Goal: Task Accomplishment & Management: Complete application form

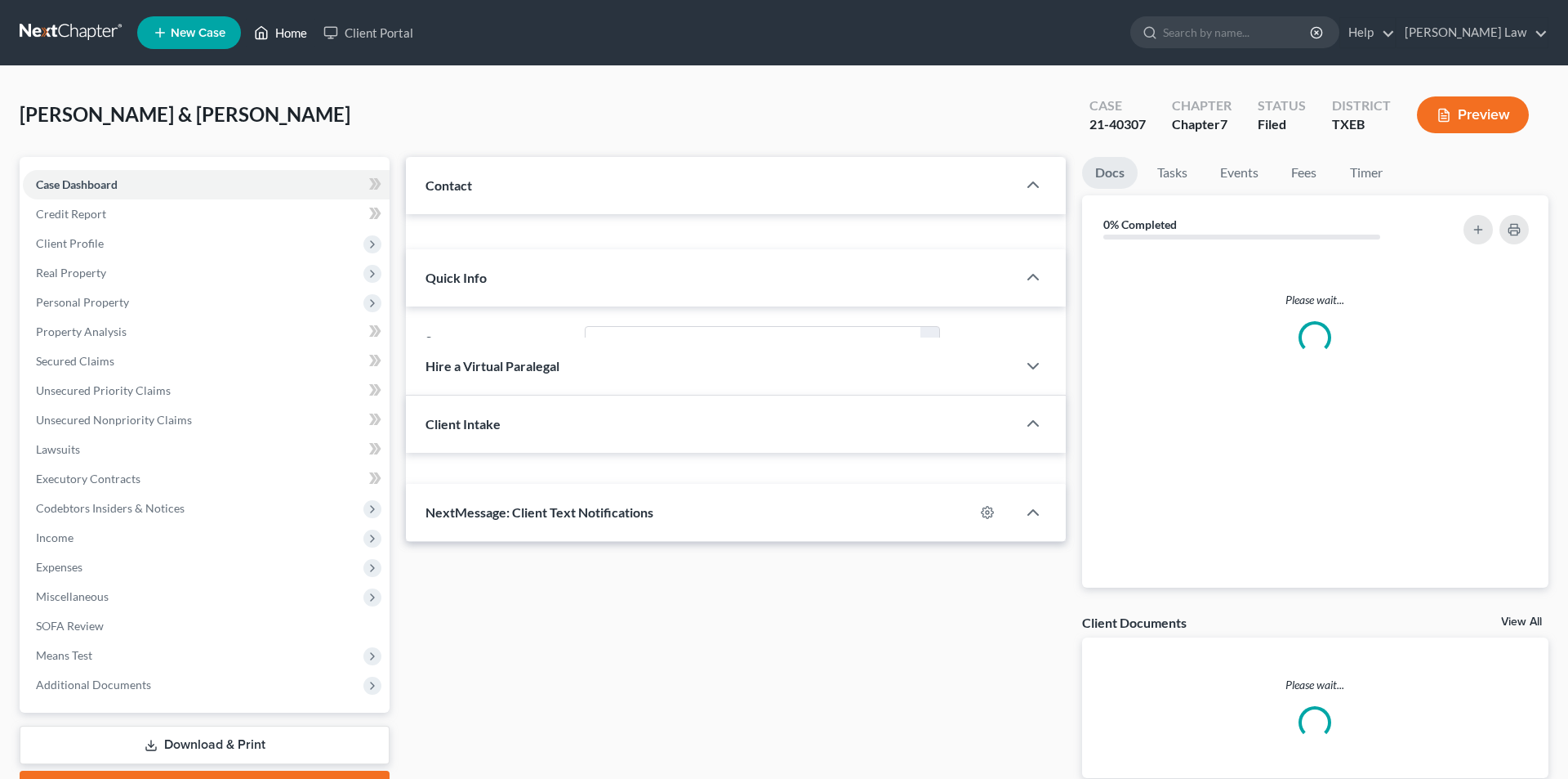
click at [293, 33] on link "Home" at bounding box center [280, 32] width 70 height 30
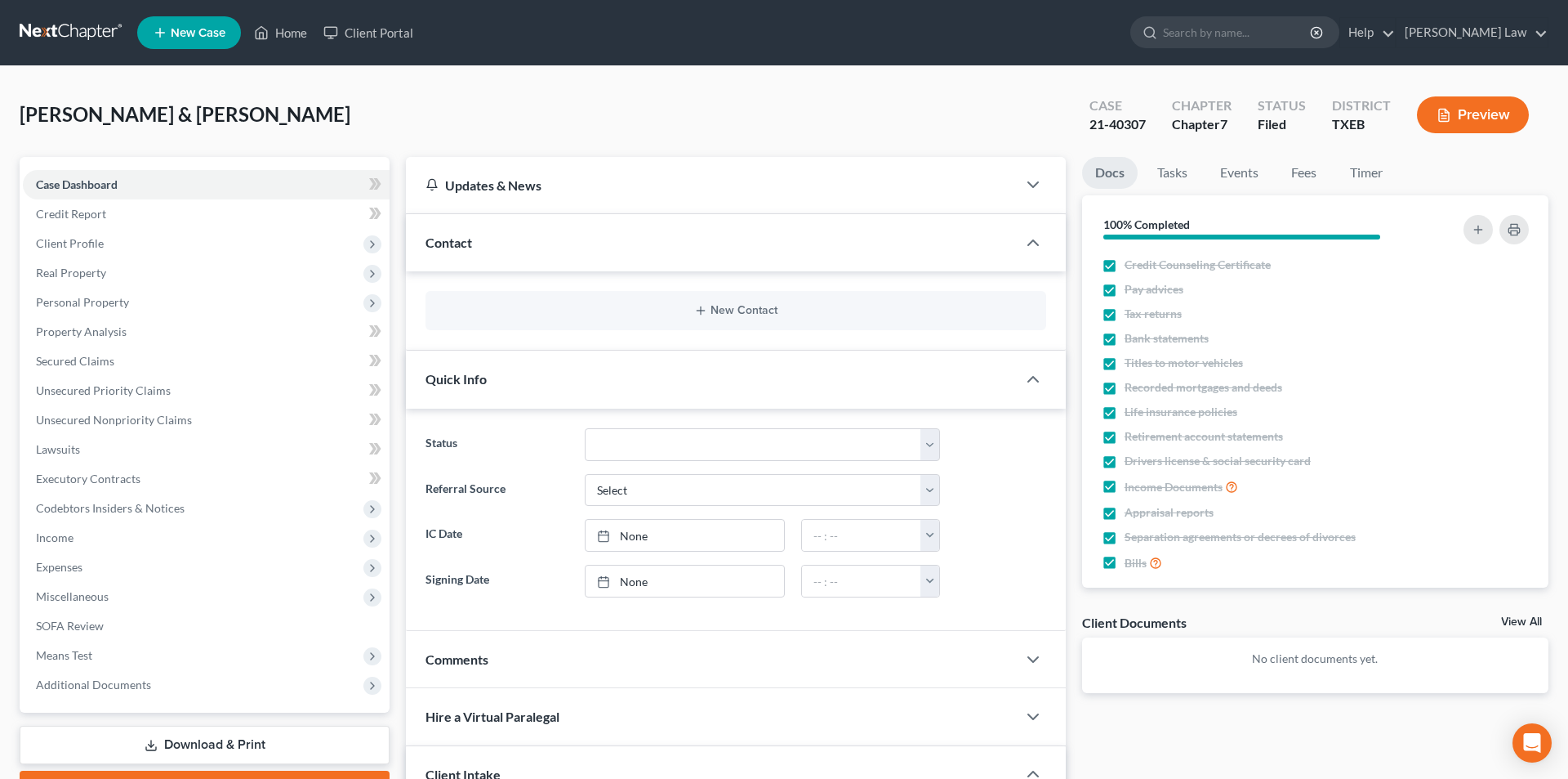
click at [293, 49] on ul "New Case Home Client Portal - No Result - See all results Or Press Enter... Hel…" at bounding box center [843, 32] width 1411 height 42
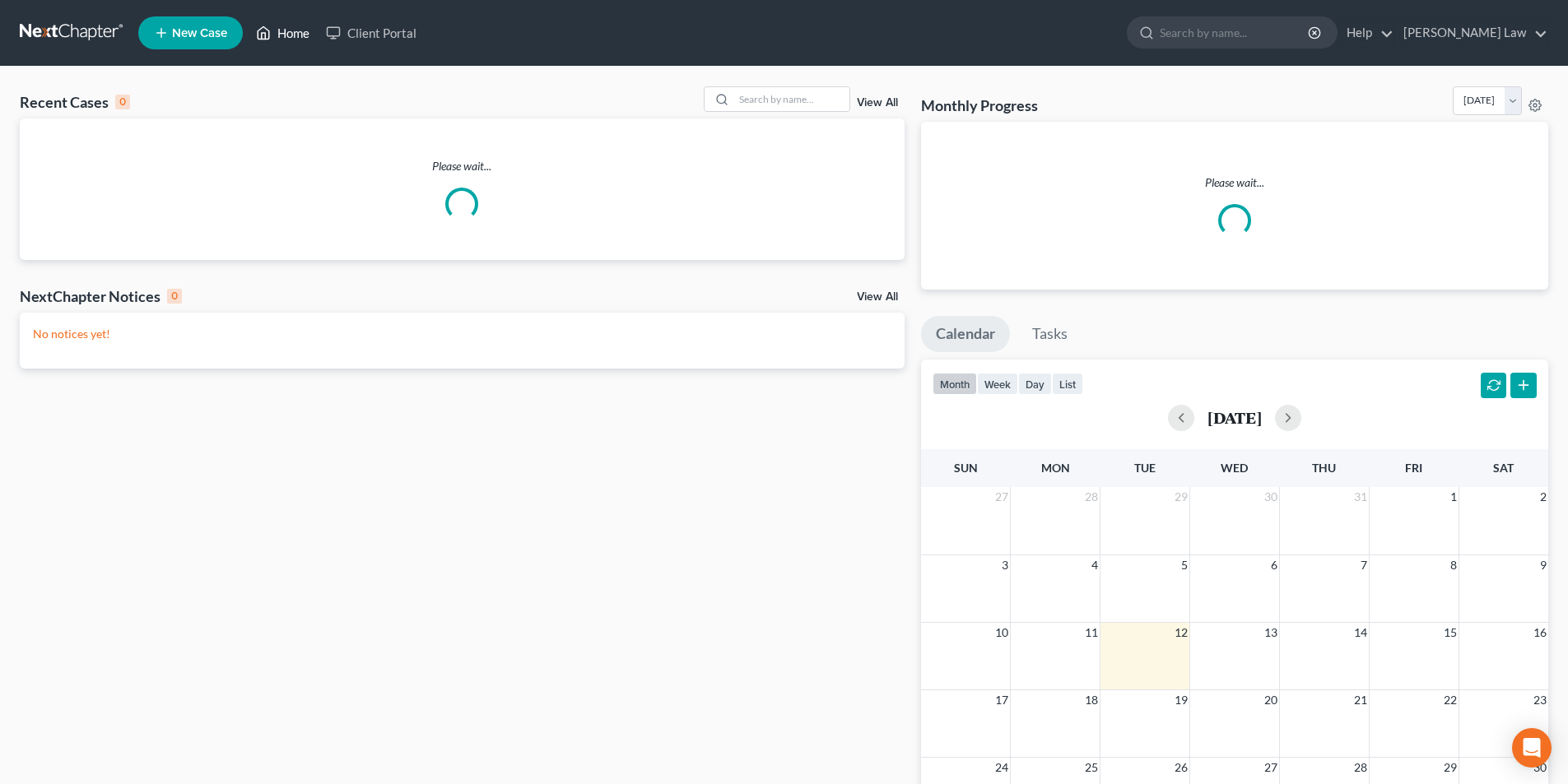
click at [297, 36] on link "Home" at bounding box center [282, 33] width 70 height 30
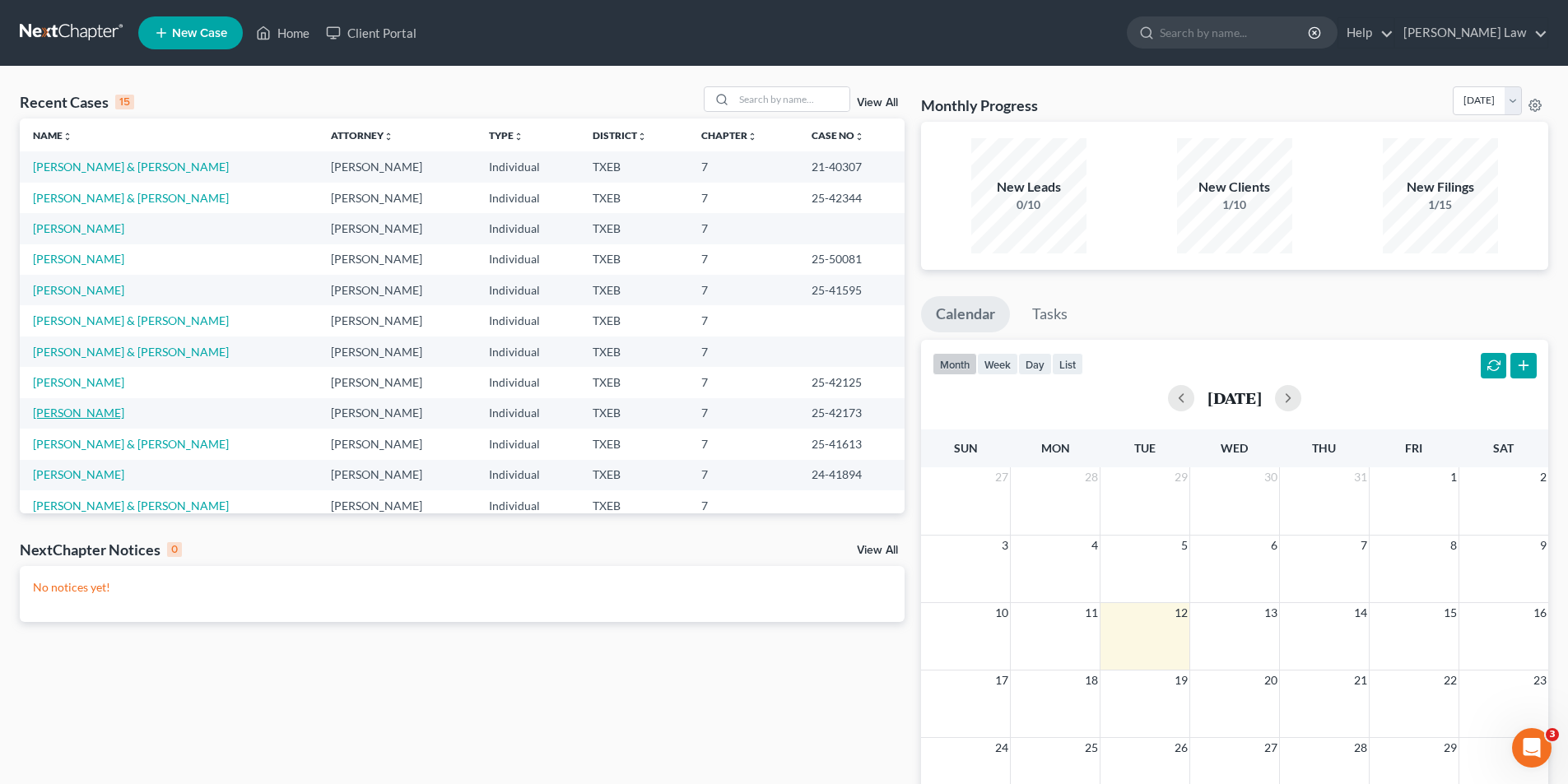
click at [90, 416] on link "[PERSON_NAME]" at bounding box center [78, 412] width 91 height 14
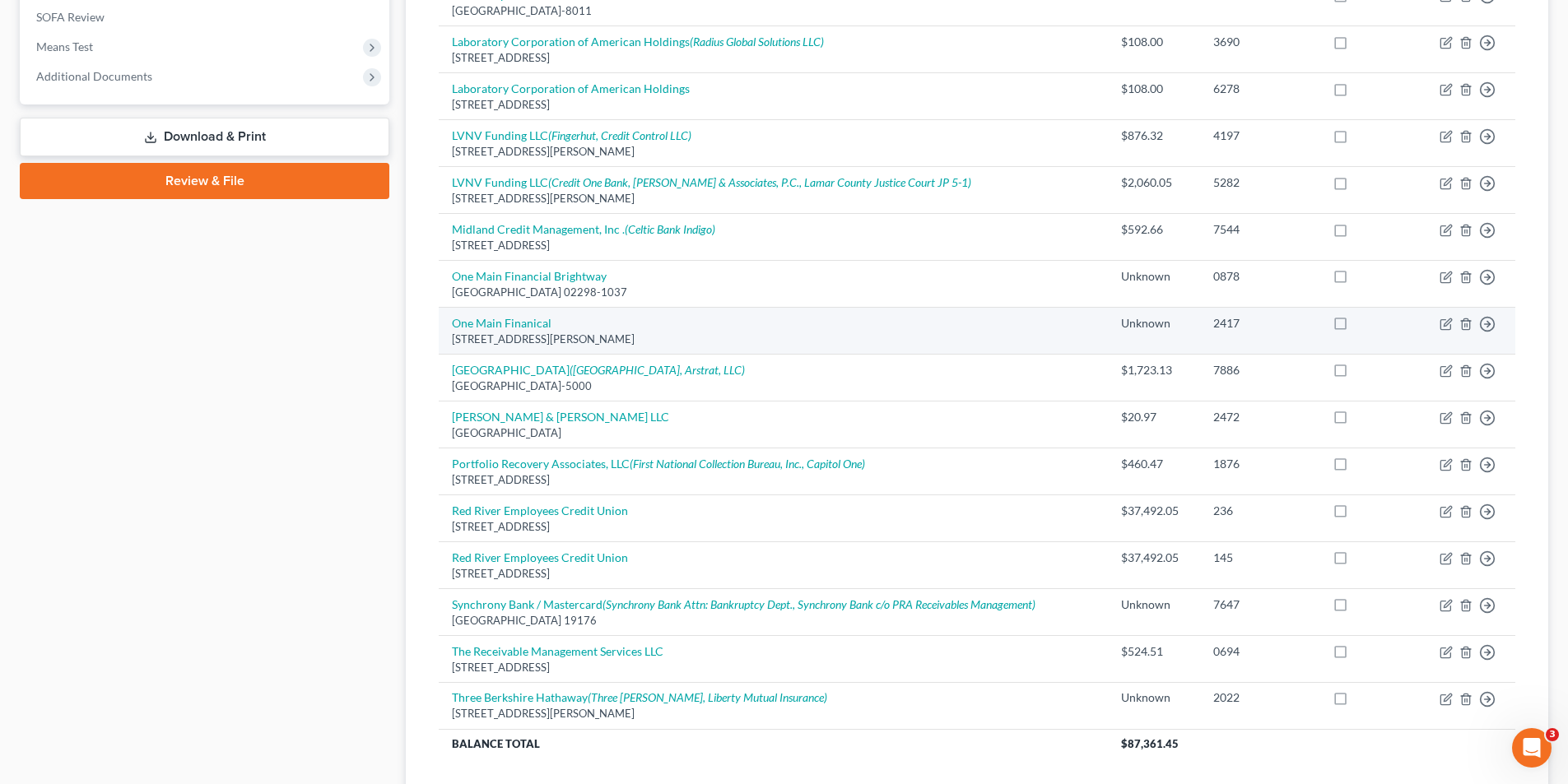
scroll to position [658, 0]
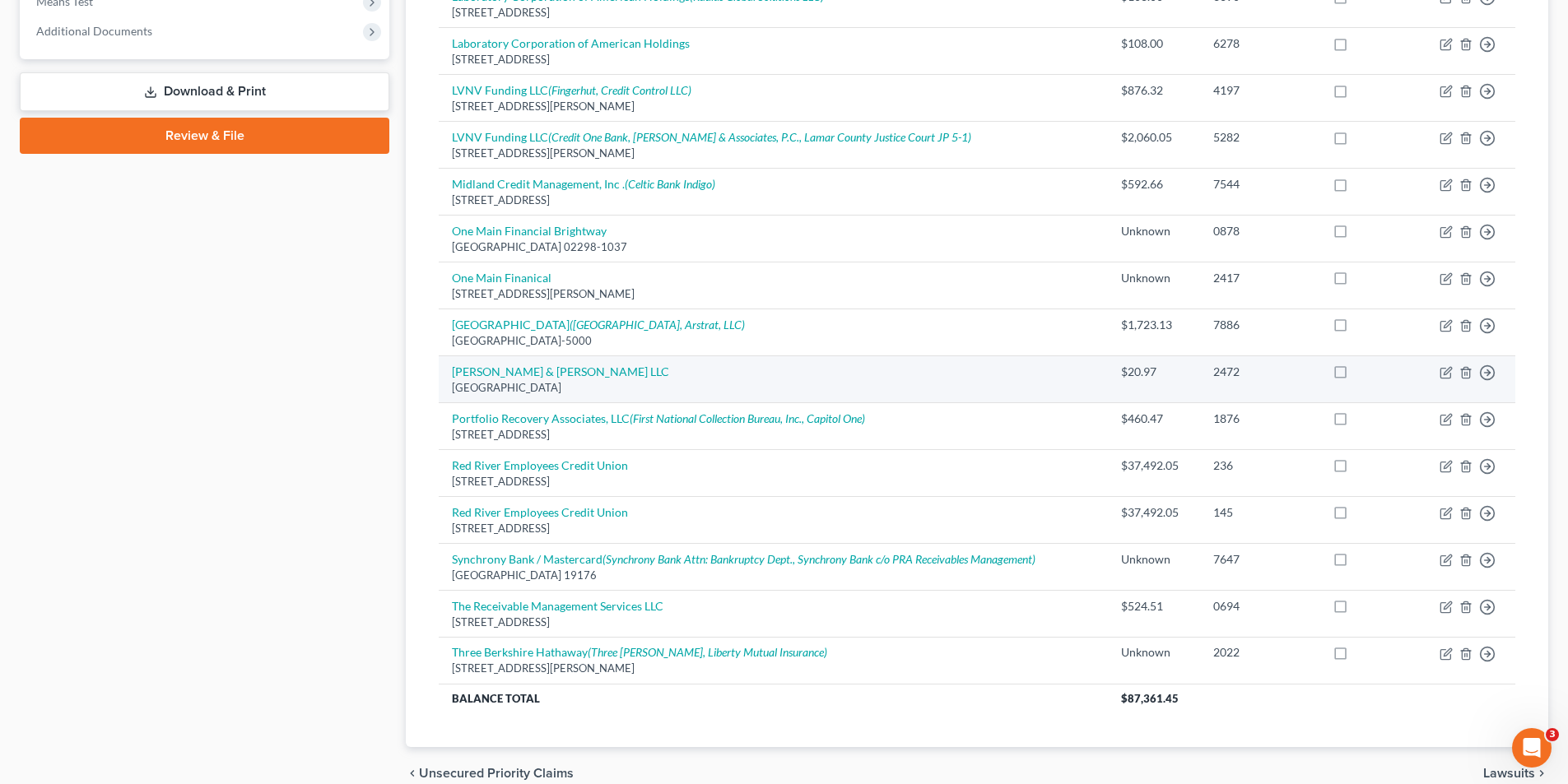
click at [1355, 376] on label at bounding box center [1355, 376] width 0 height 0
click at [1362, 369] on input "checkbox" at bounding box center [1367, 368] width 11 height 11
checkbox input "true"
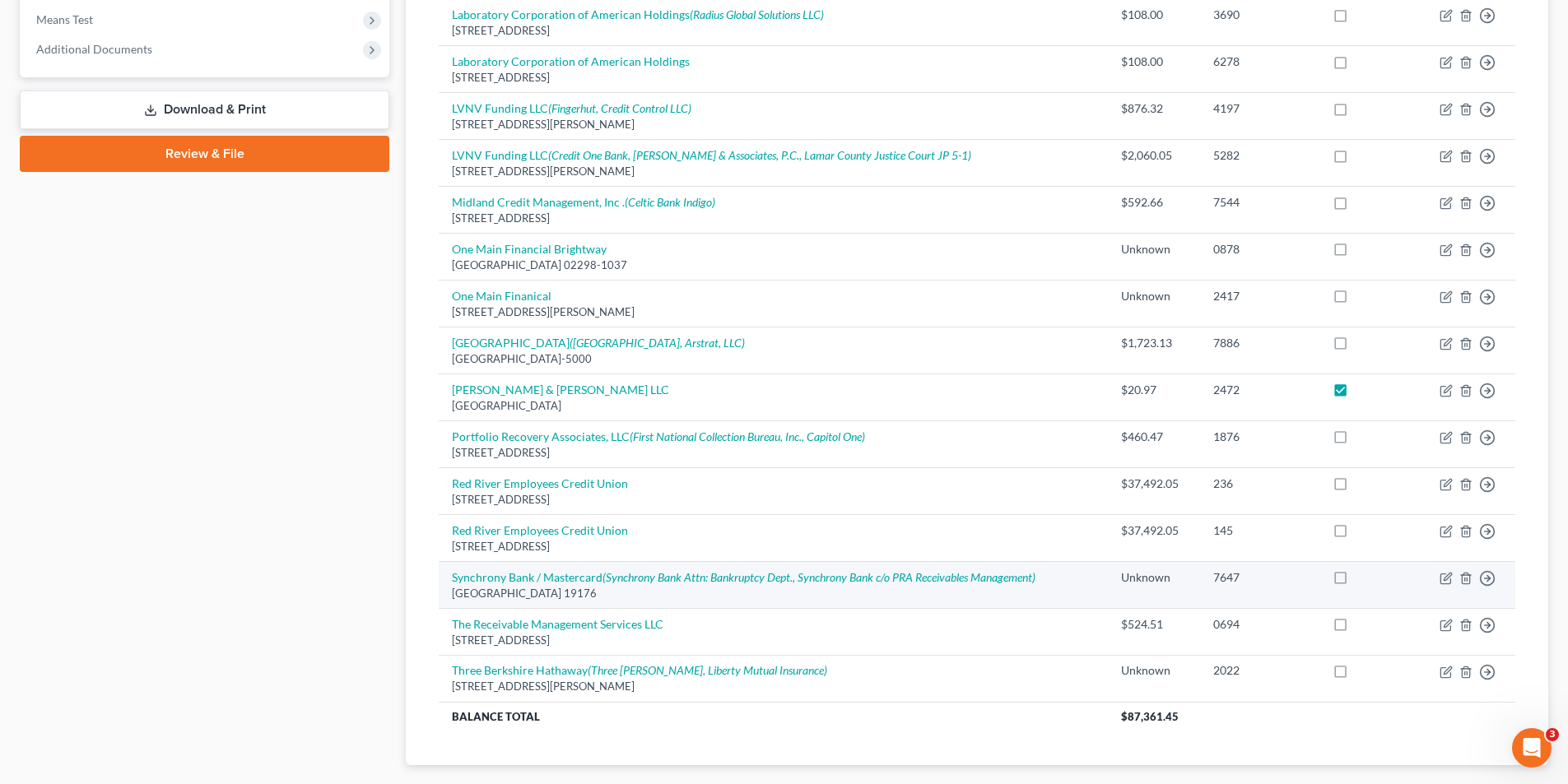
scroll to position [407, 0]
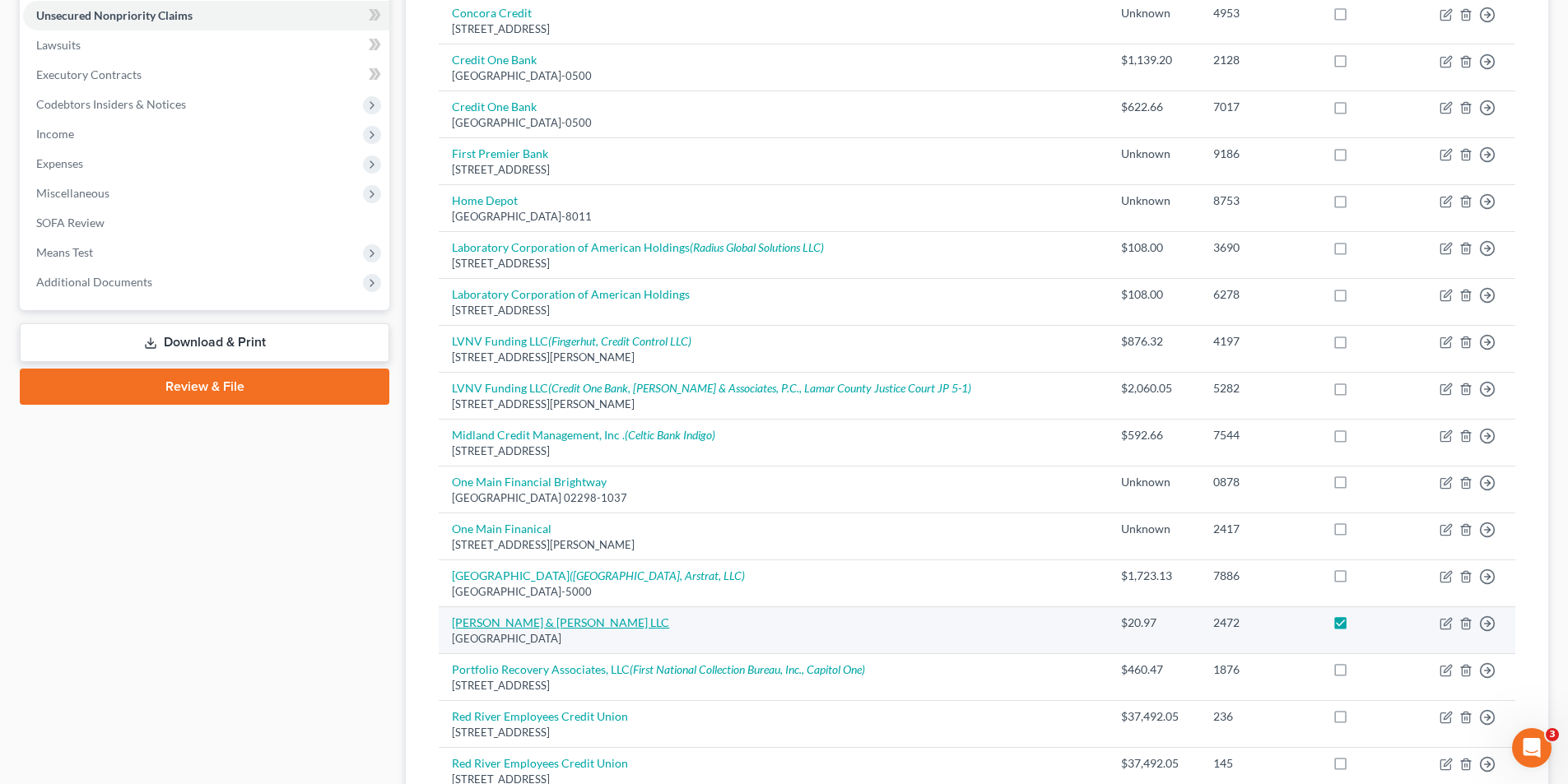
click at [501, 616] on link "[PERSON_NAME] & [PERSON_NAME] LLC" at bounding box center [560, 621] width 218 height 14
select select "45"
select select "14"
select select "3"
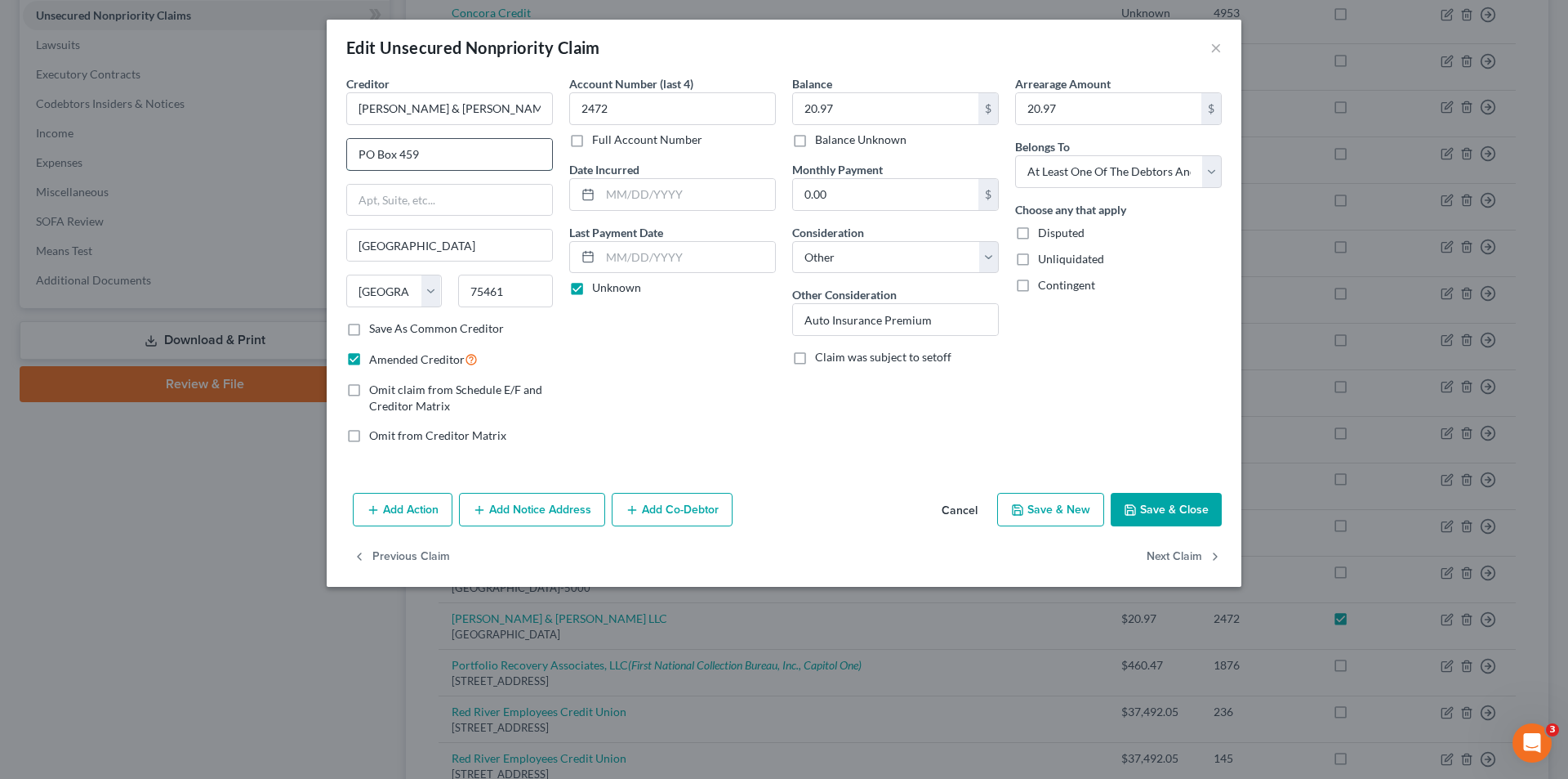
click at [440, 162] on input "PO Box 459" at bounding box center [449, 154] width 205 height 31
type input "P"
type input "[STREET_ADDRESS][PERSON_NAME]"
type input "75460"
click at [1173, 509] on button "Save & Close" at bounding box center [1167, 509] width 111 height 34
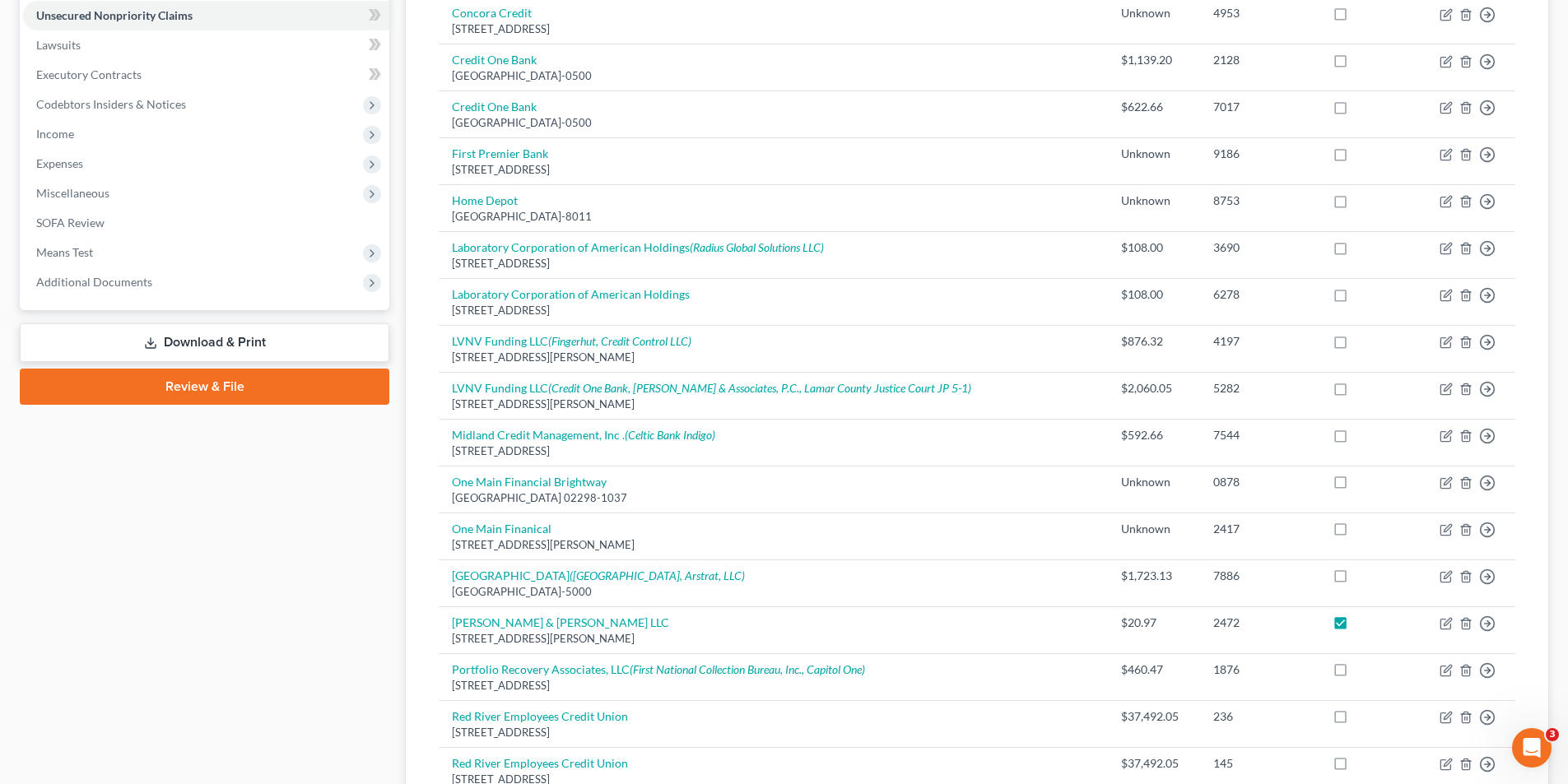
click at [219, 342] on link "Download & Print" at bounding box center [205, 342] width 370 height 38
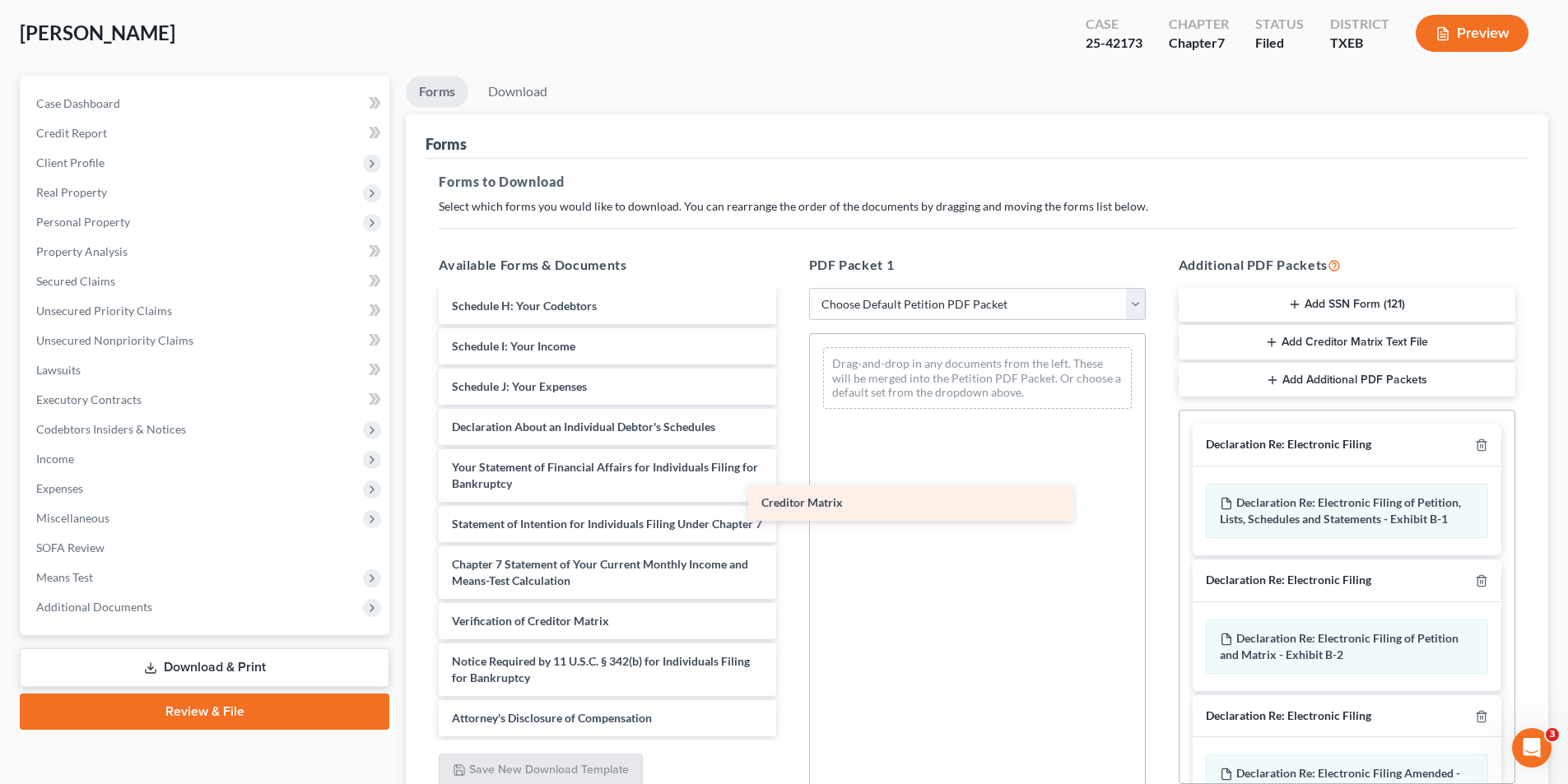
scroll to position [319, 0]
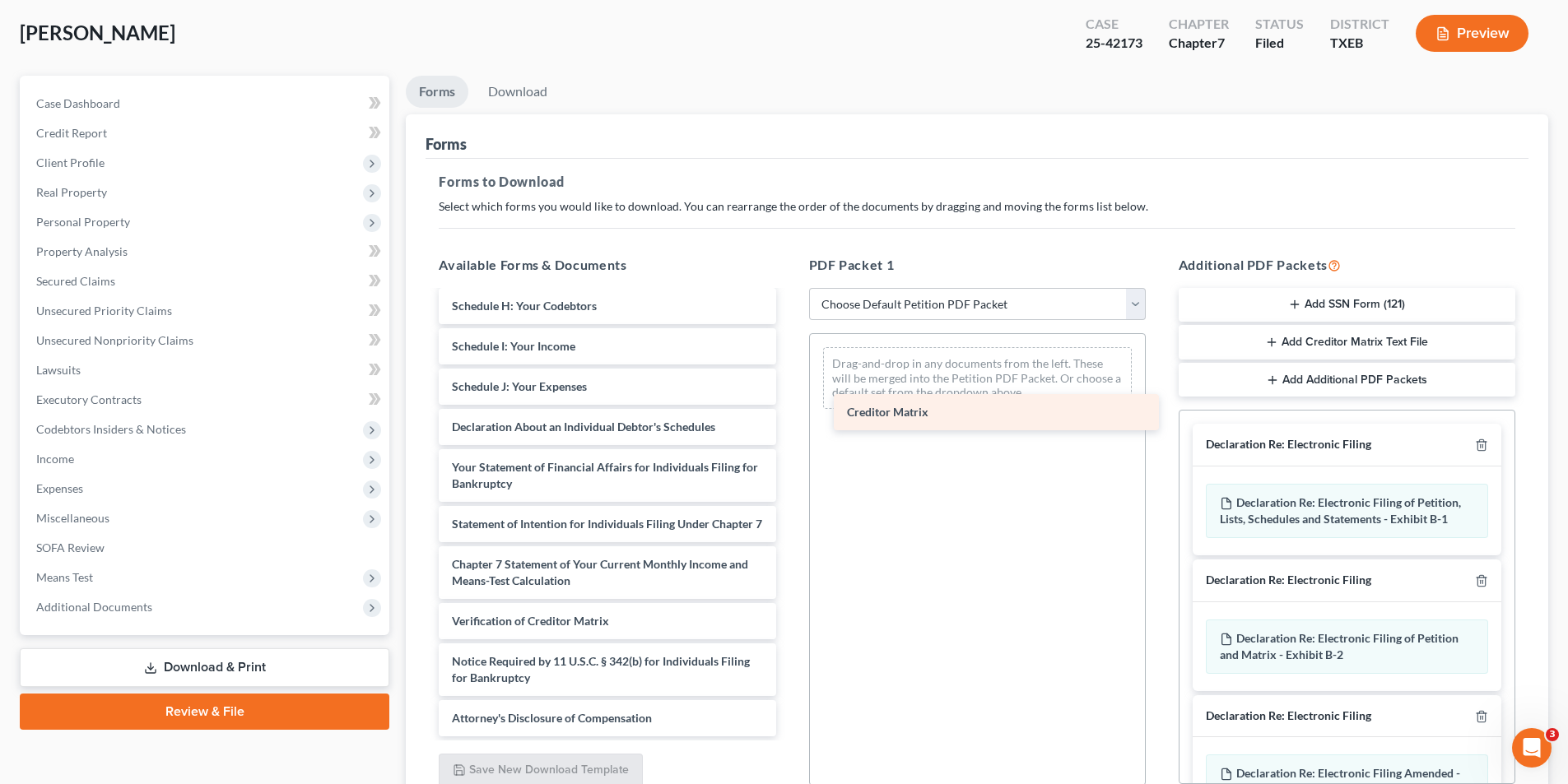
drag, startPoint x: 501, startPoint y: 574, endPoint x: 888, endPoint y: 426, distance: 414.3
click at [788, 422] on div "Creditor Matrix Voluntary Petition for Individuals Filing for Bankruptcy Summar…" at bounding box center [606, 363] width 363 height 746
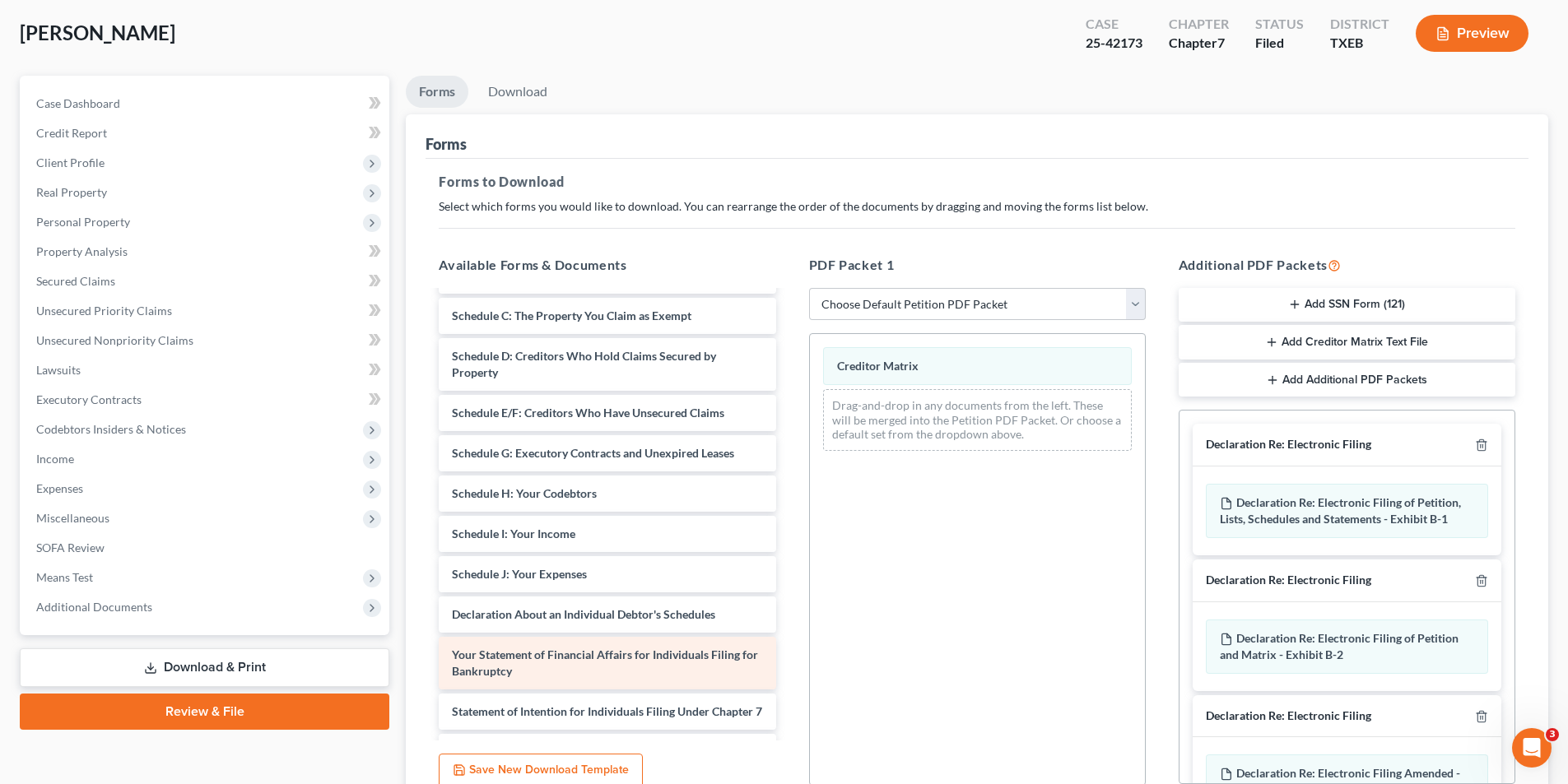
scroll to position [72, 0]
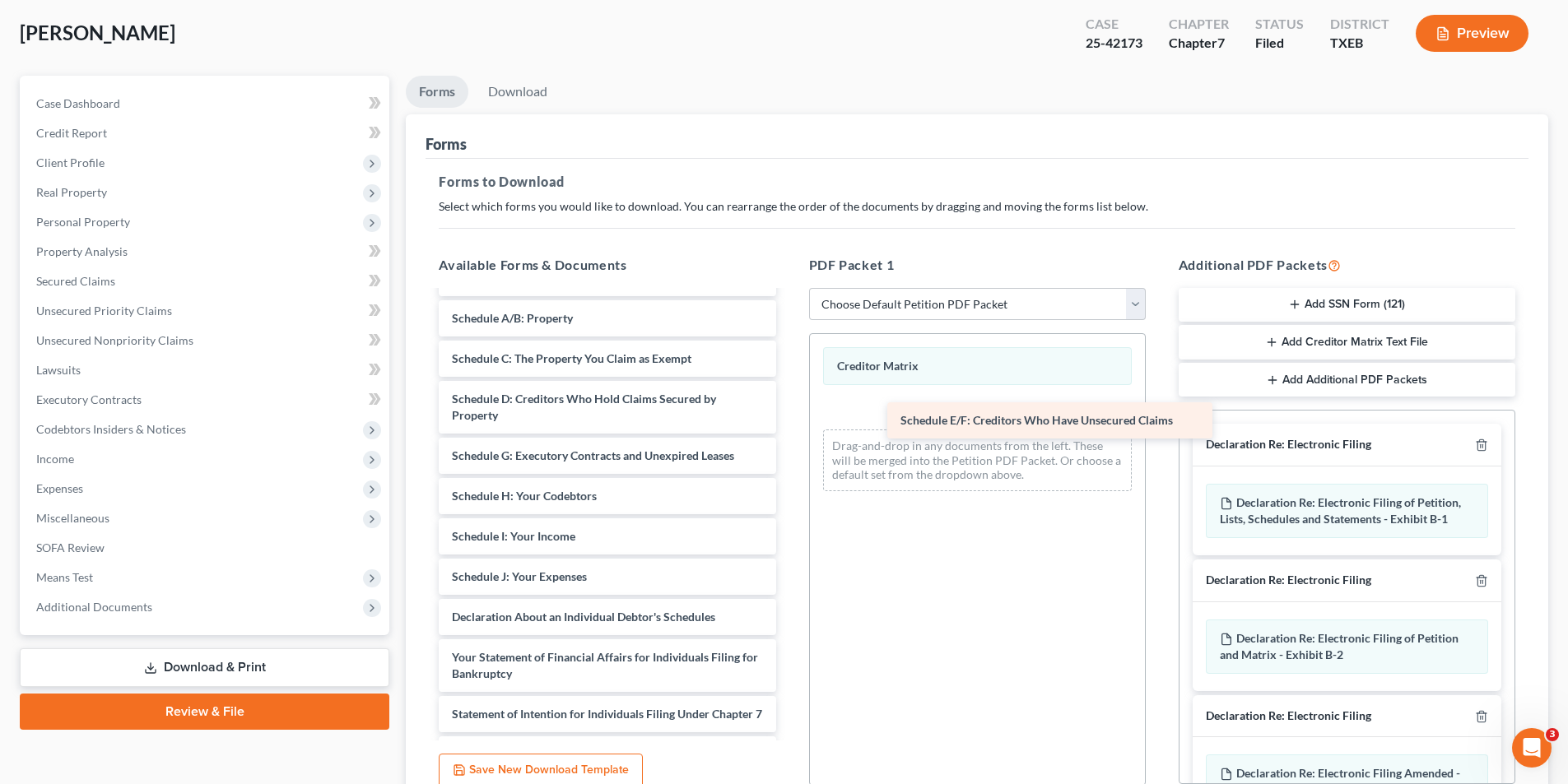
drag, startPoint x: 506, startPoint y: 459, endPoint x: 915, endPoint y: 420, distance: 410.9
click at [788, 420] on div "Schedule E/F: Creditors Who Have Unsecured Claims Voluntary Petition for Indivi…" at bounding box center [606, 572] width 363 height 706
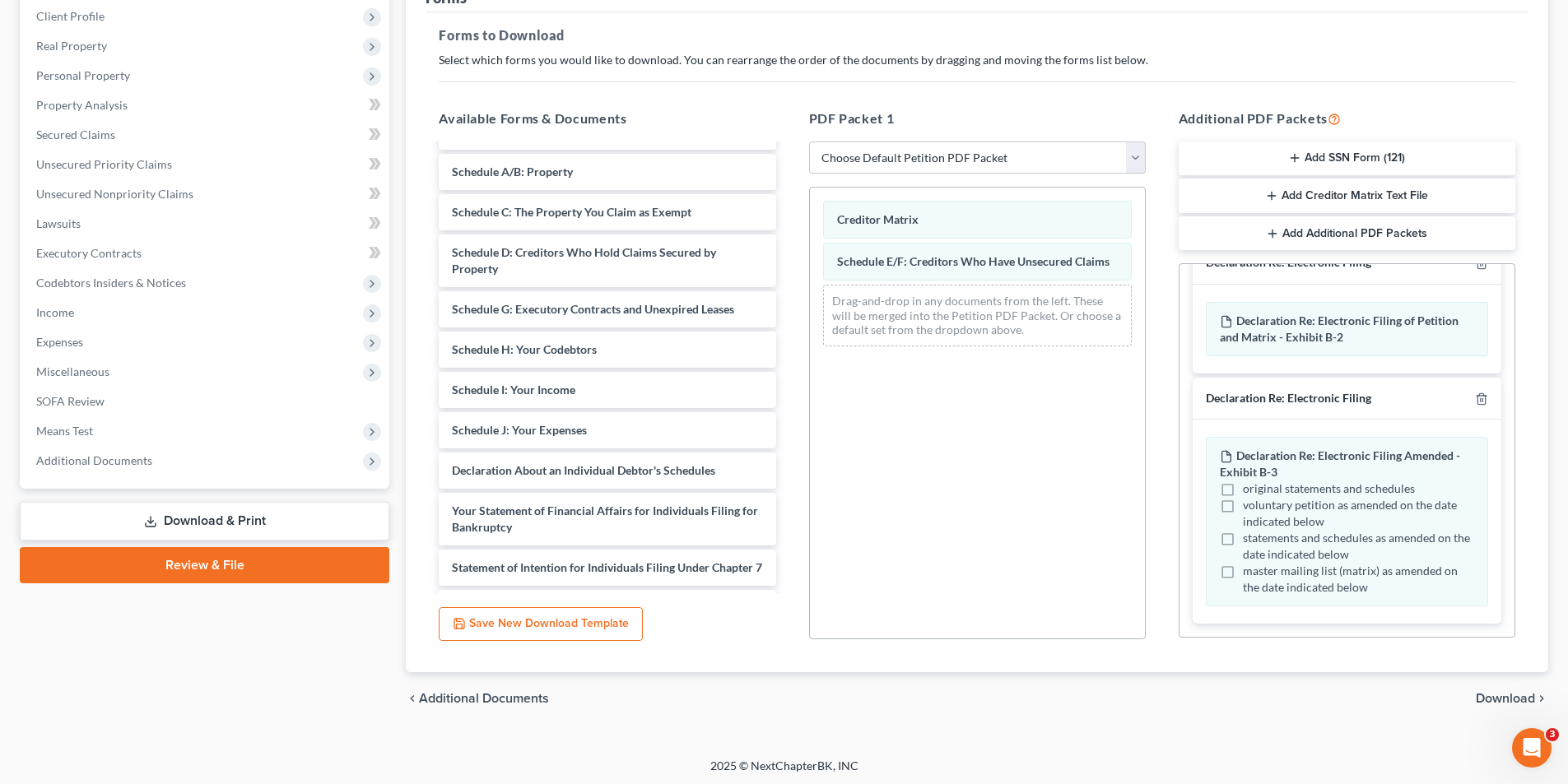
scroll to position [232, 0]
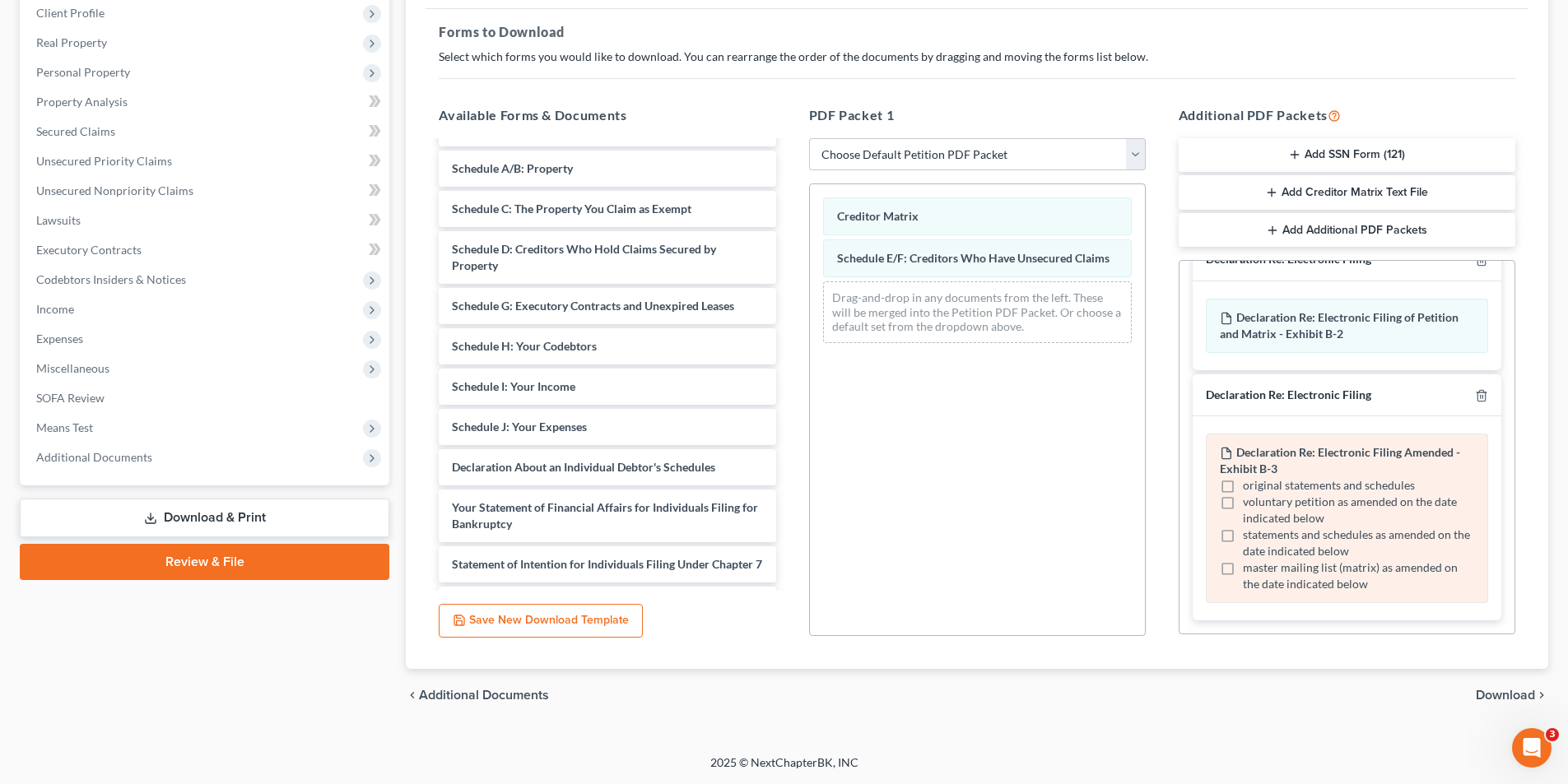
click at [1243, 537] on label "statements and schedules as amended on the date indicated below" at bounding box center [1358, 543] width 231 height 33
click at [1249, 537] on input "statements and schedules as amended on the date indicated below" at bounding box center [1254, 531] width 11 height 11
checkbox input "true"
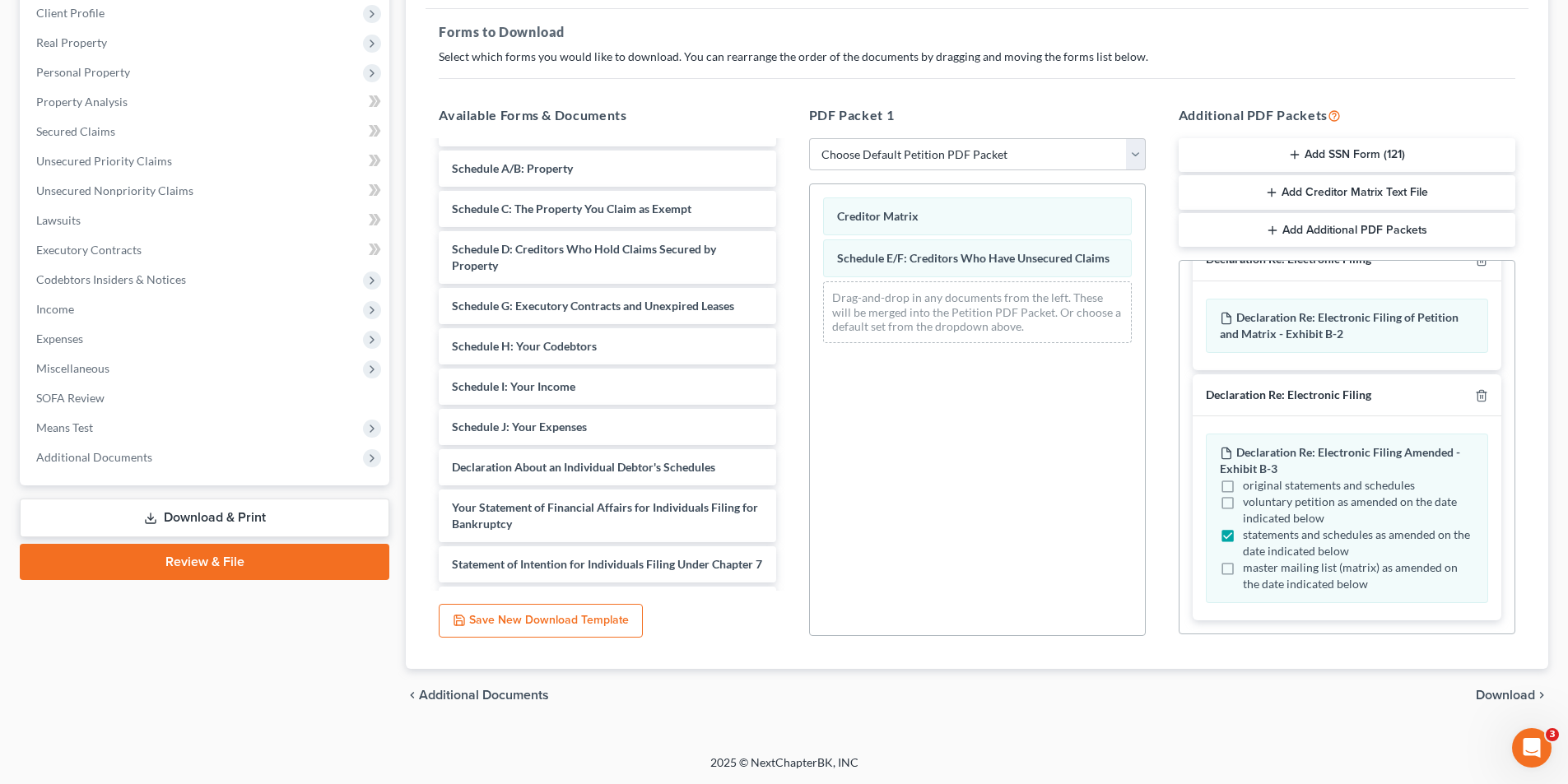
click at [1494, 695] on span "Download" at bounding box center [1505, 695] width 60 height 13
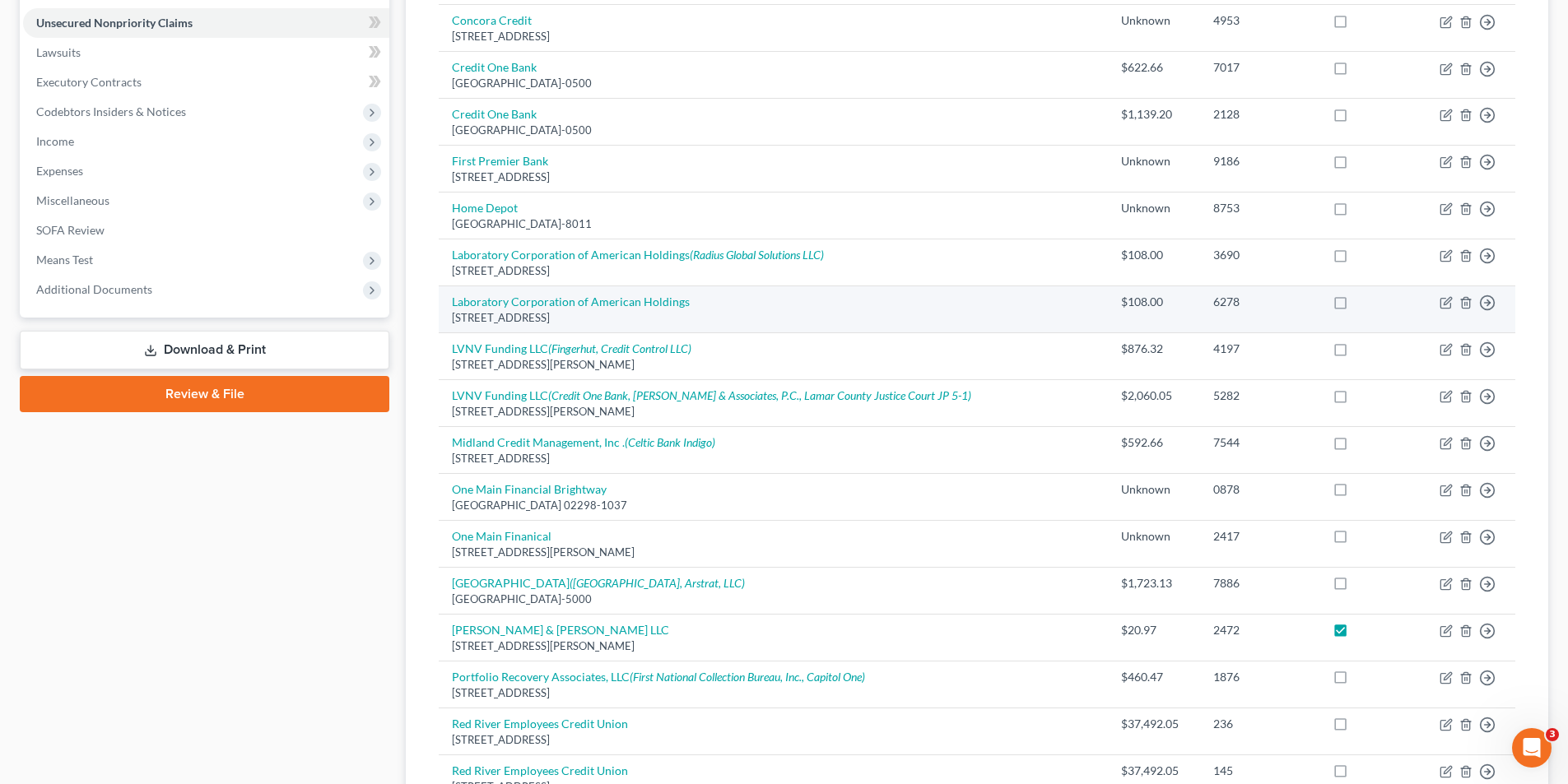
scroll to position [561, 0]
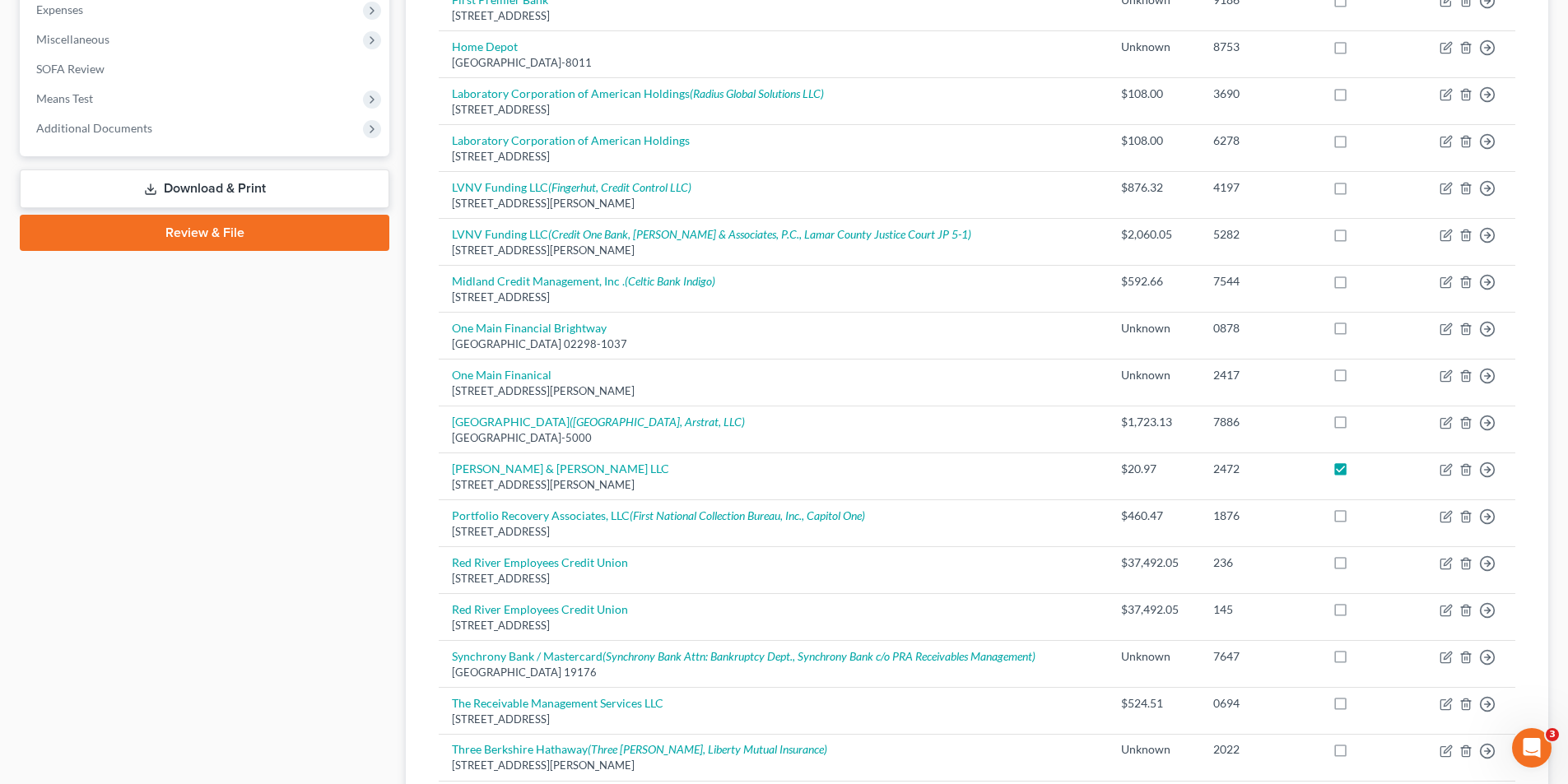
click at [215, 190] on link "Download & Print" at bounding box center [205, 189] width 370 height 38
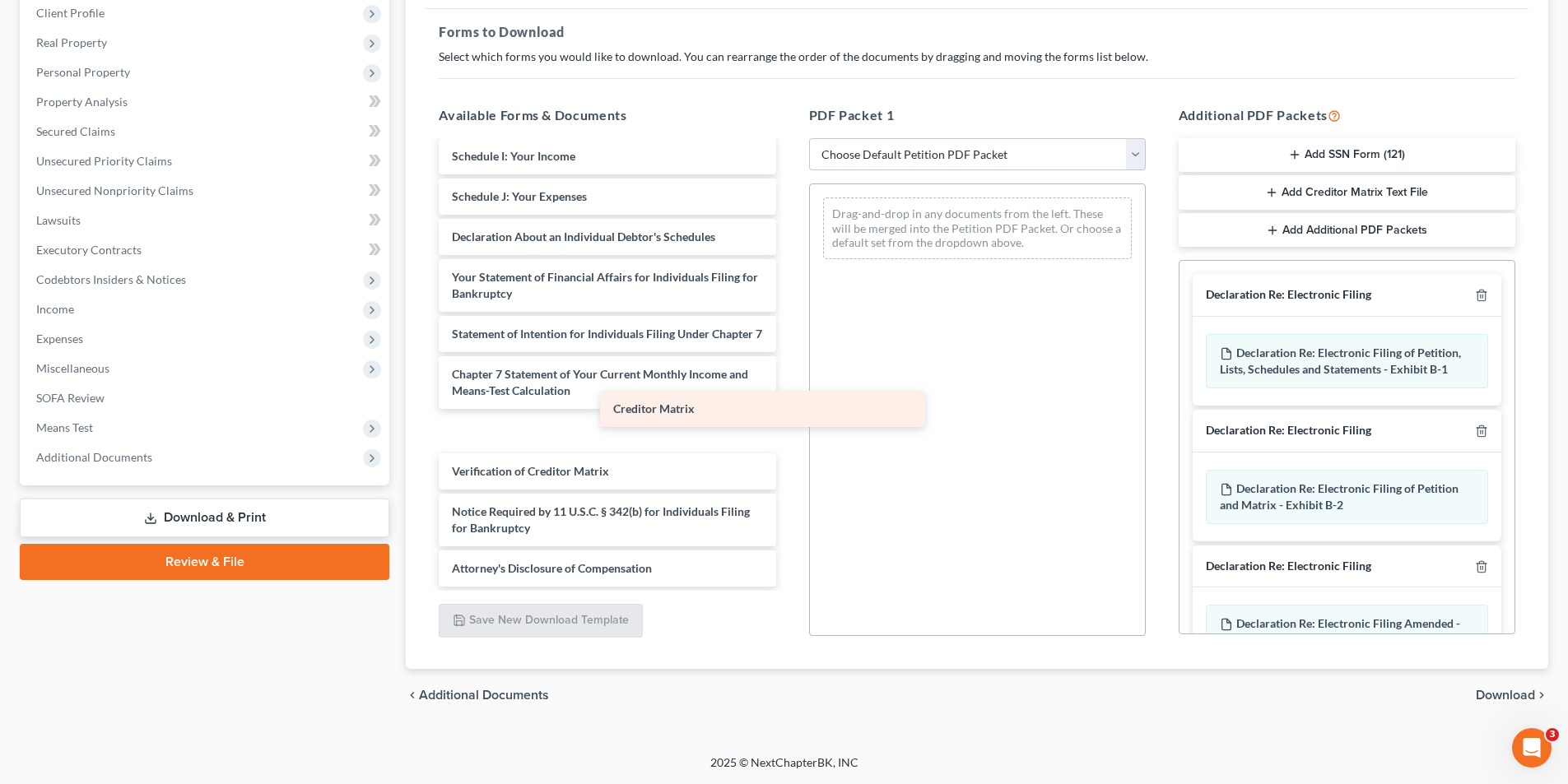
scroll to position [319, 0]
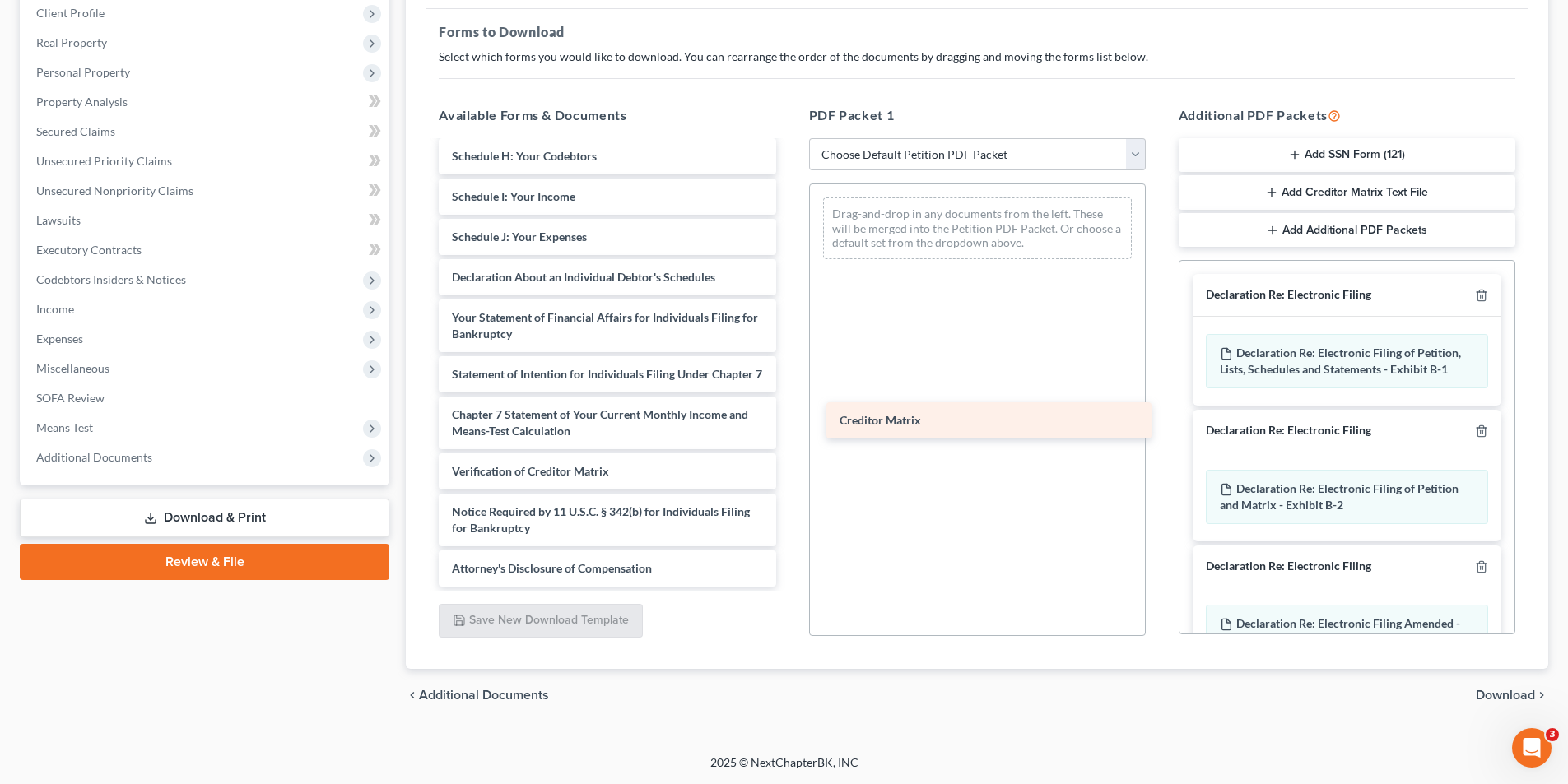
drag, startPoint x: 508, startPoint y: 429, endPoint x: 944, endPoint y: 411, distance: 436.4
click at [788, 411] on div "Creditor Matrix Voluntary Petition for Individuals Filing for Bankruptcy Summar…" at bounding box center [606, 213] width 363 height 746
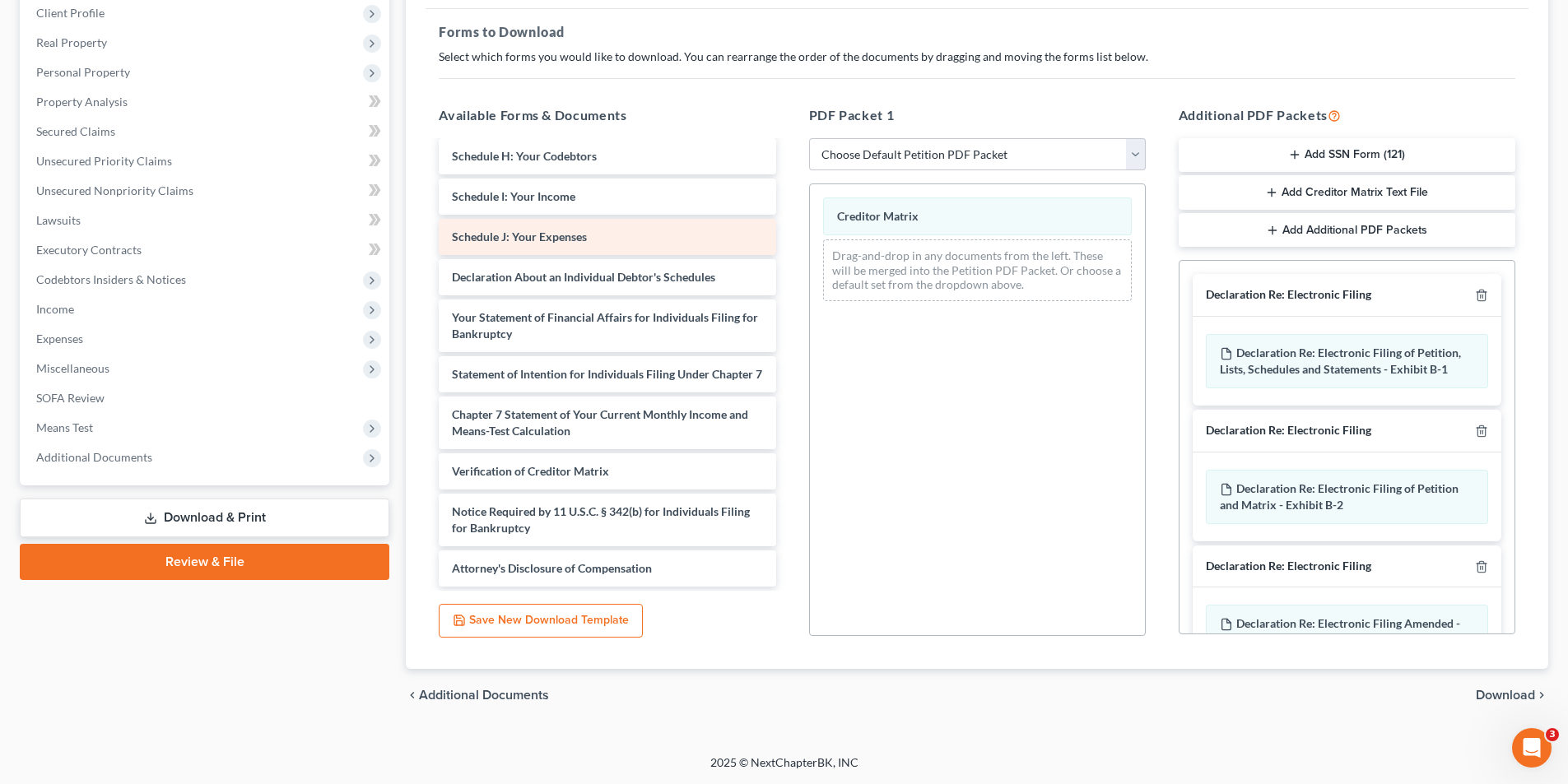
scroll to position [155, 0]
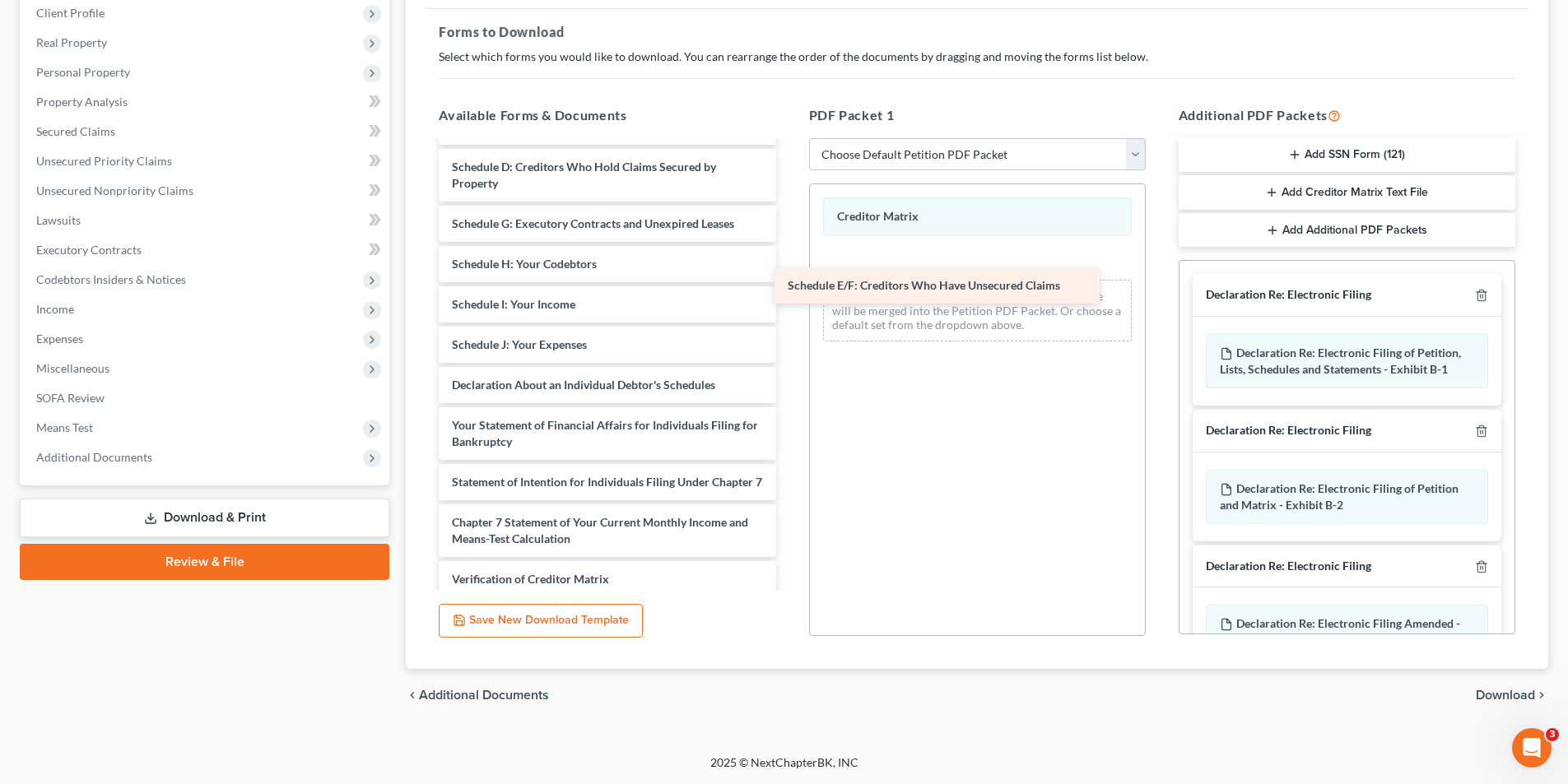
drag, startPoint x: 545, startPoint y: 214, endPoint x: 897, endPoint y: 255, distance: 354.4
click at [788, 255] on div "Schedule E/F: Creditors Who Have Unsecured Claims Voluntary Petition for Indivi…" at bounding box center [606, 341] width 363 height 706
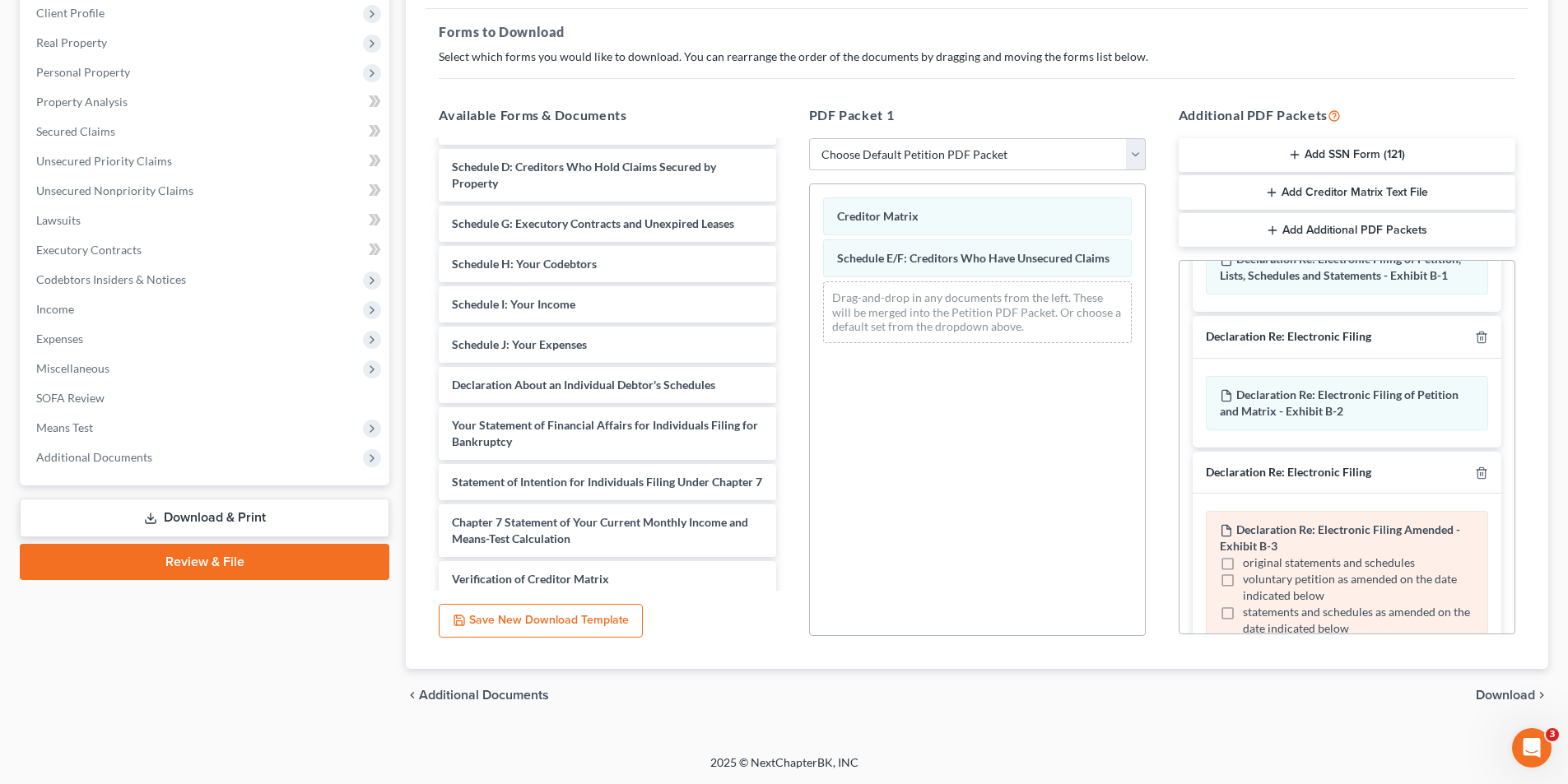
scroll to position [171, 0]
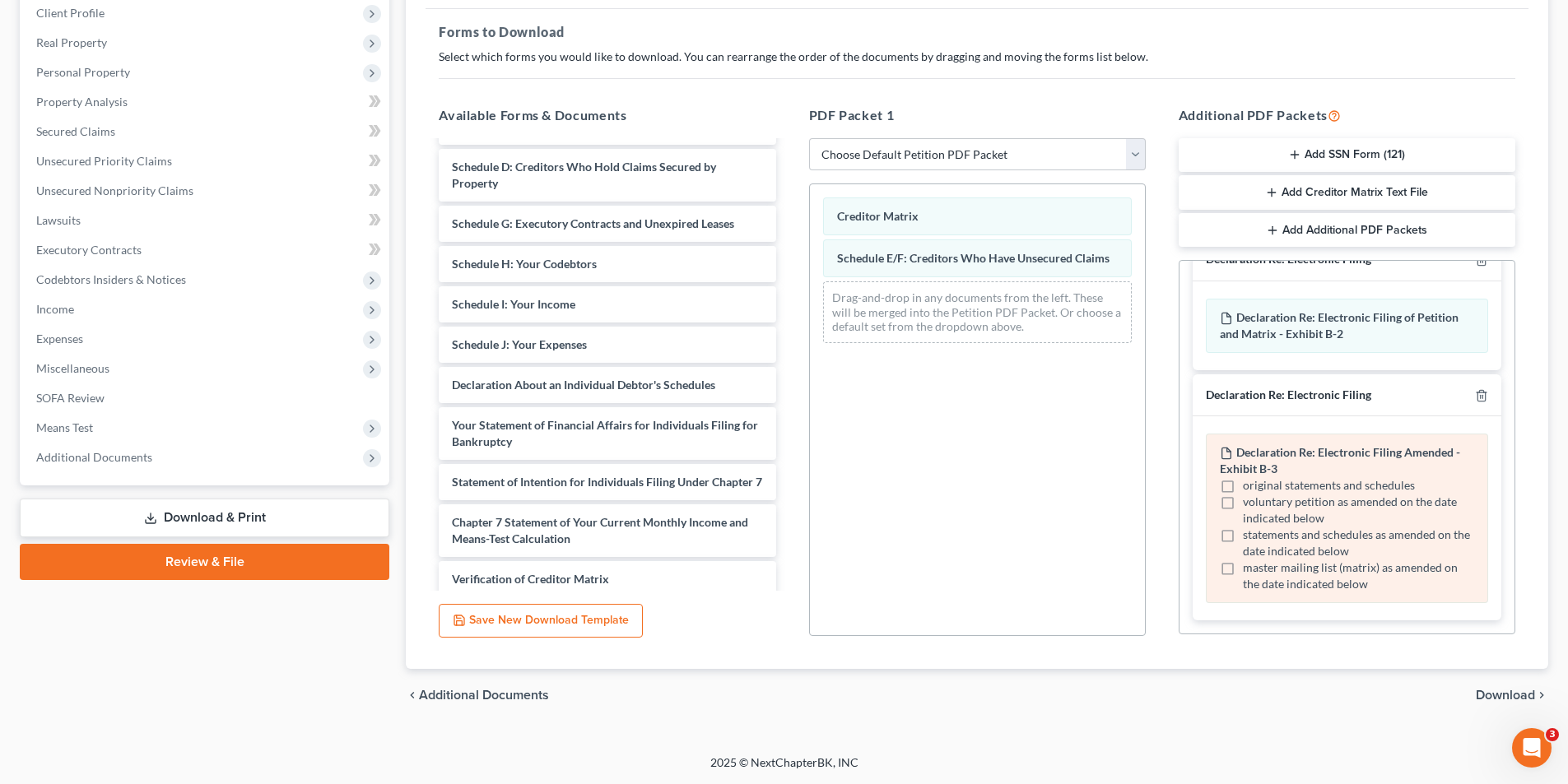
click at [1243, 531] on label "statements and schedules as amended on the date indicated below" at bounding box center [1358, 543] width 231 height 33
click at [1249, 531] on input "statements and schedules as amended on the date indicated below" at bounding box center [1254, 531] width 11 height 11
checkbox input "true"
click at [1243, 570] on label "master mailing list (matrix) as amended on the date indicated below" at bounding box center [1358, 575] width 231 height 33
click at [1249, 569] on input "master mailing list (matrix) as amended on the date indicated below" at bounding box center [1254, 564] width 11 height 11
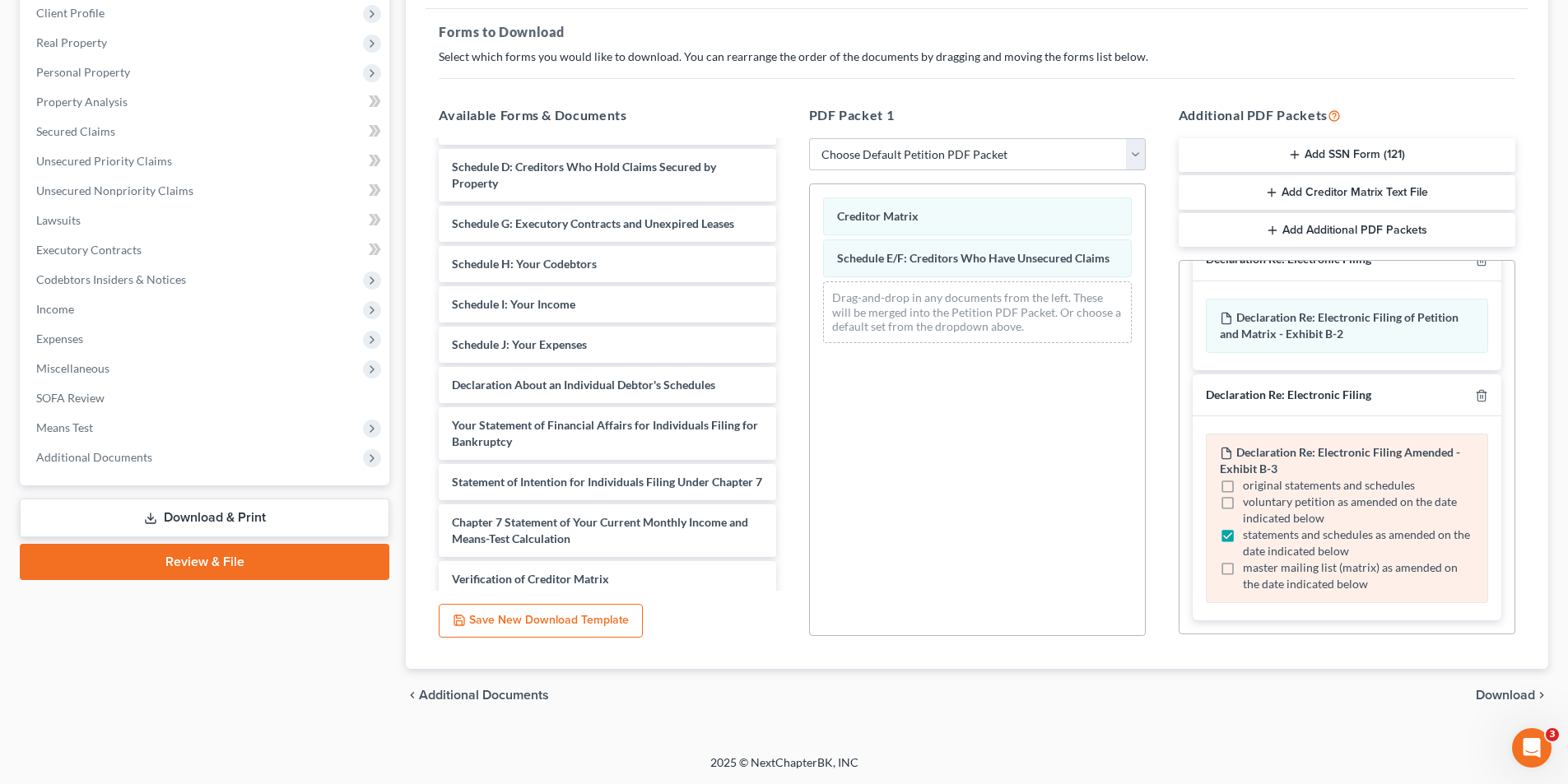
checkbox input "true"
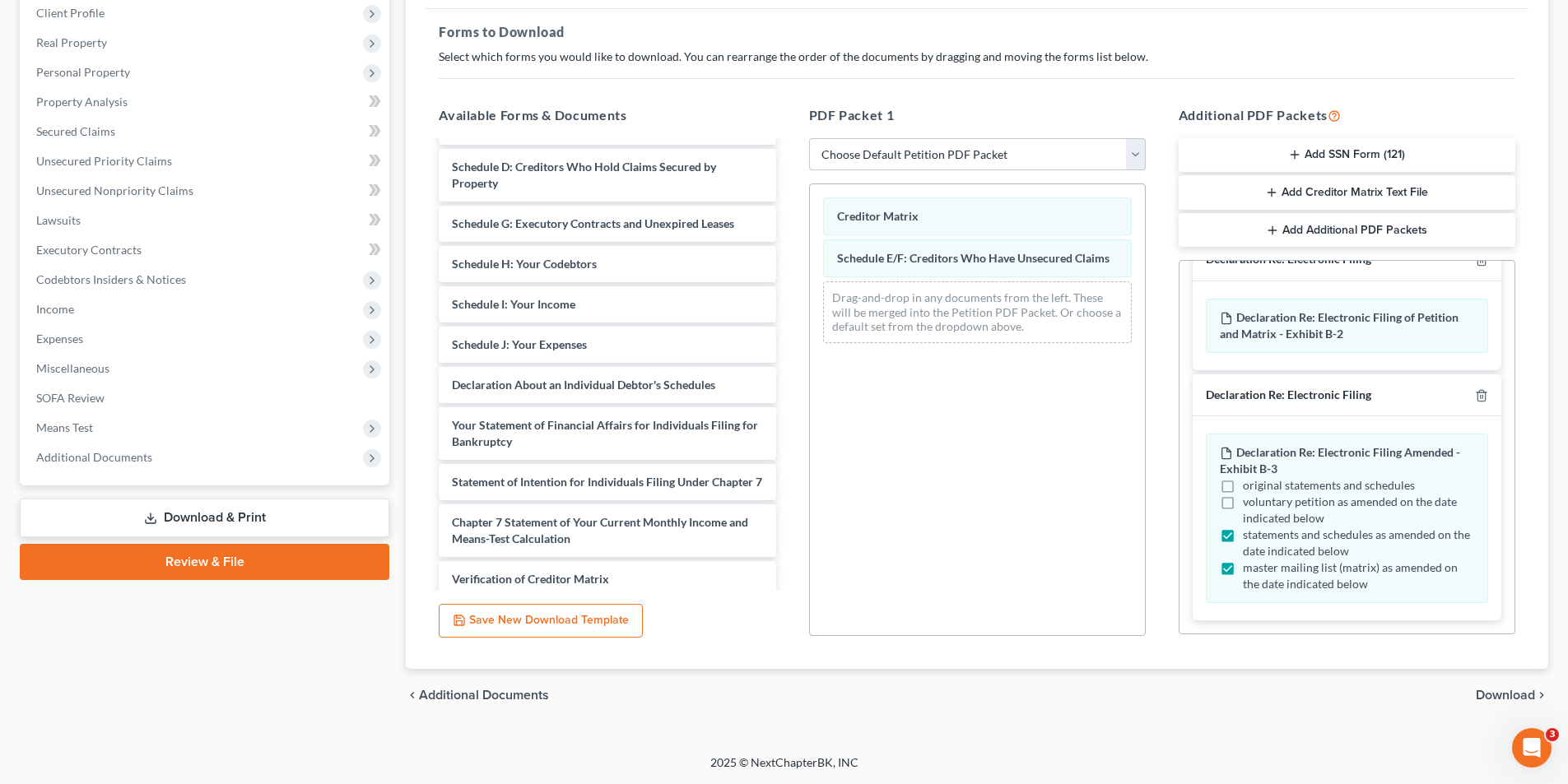
click at [1505, 686] on div "chevron_left Additional Documents Download chevron_right" at bounding box center [976, 695] width 1143 height 53
click at [1490, 691] on span "Download" at bounding box center [1505, 695] width 60 height 13
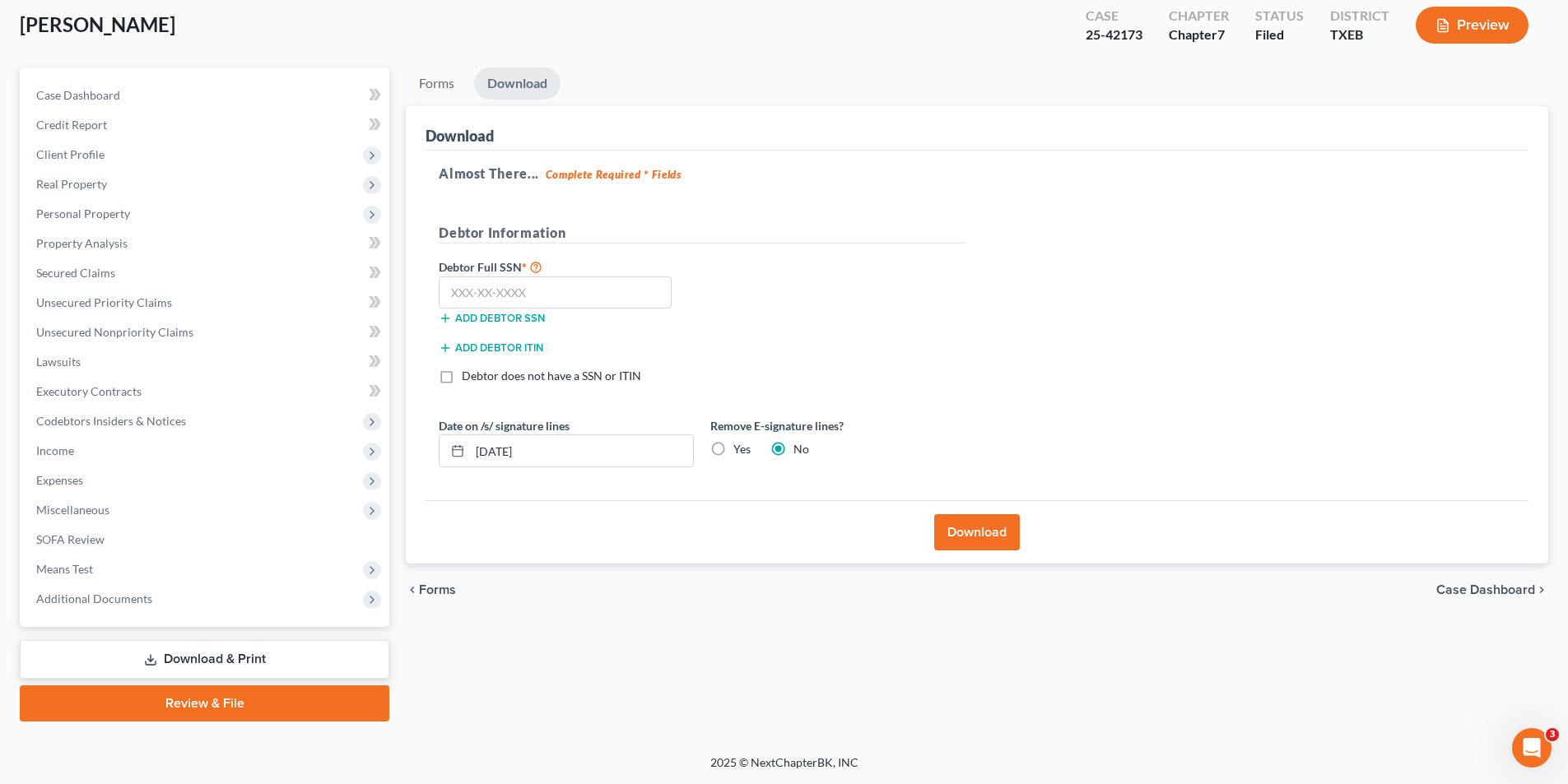
scroll to position [90, 0]
click at [487, 286] on input "text" at bounding box center [555, 292] width 233 height 33
click at [576, 287] on input "text" at bounding box center [555, 292] width 233 height 33
type input "462-65-4770"
click at [970, 523] on button "Download" at bounding box center [976, 532] width 86 height 37
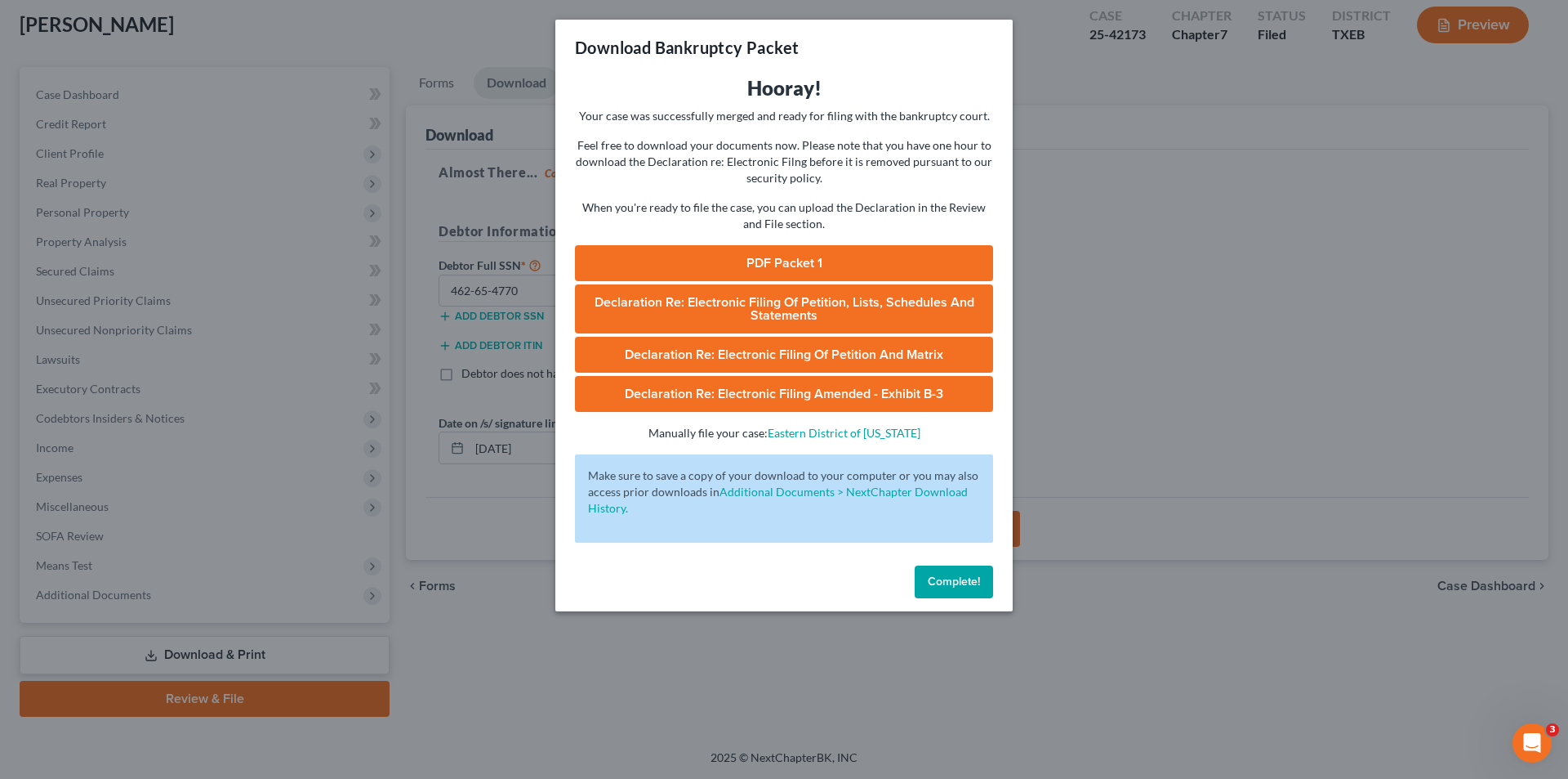
click at [782, 261] on link "PDF Packet 1" at bounding box center [784, 263] width 419 height 36
click at [774, 266] on link "PDF Packet 1" at bounding box center [784, 263] width 419 height 36
click at [932, 579] on span "Complete!" at bounding box center [954, 581] width 53 height 14
